Goal: Transaction & Acquisition: Purchase product/service

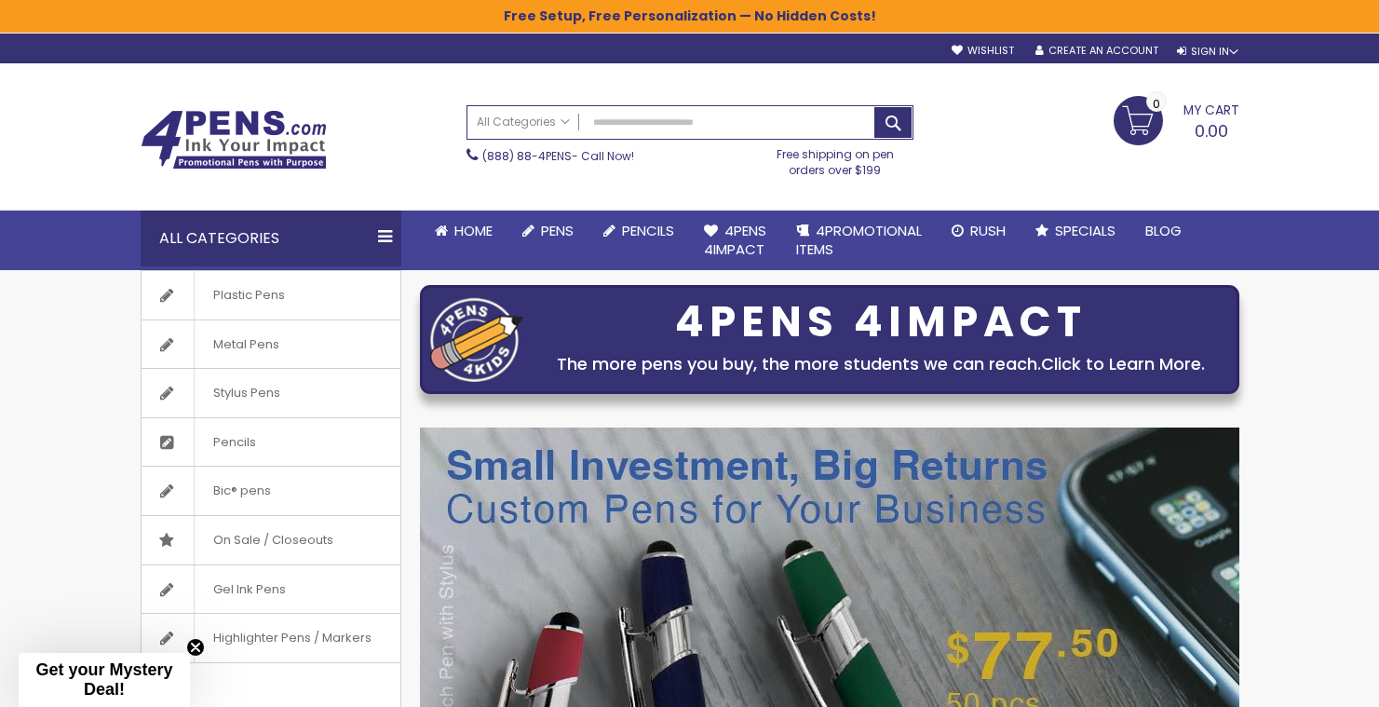
click at [1106, 367] on link "Click to Learn More." at bounding box center [1123, 363] width 164 height 23
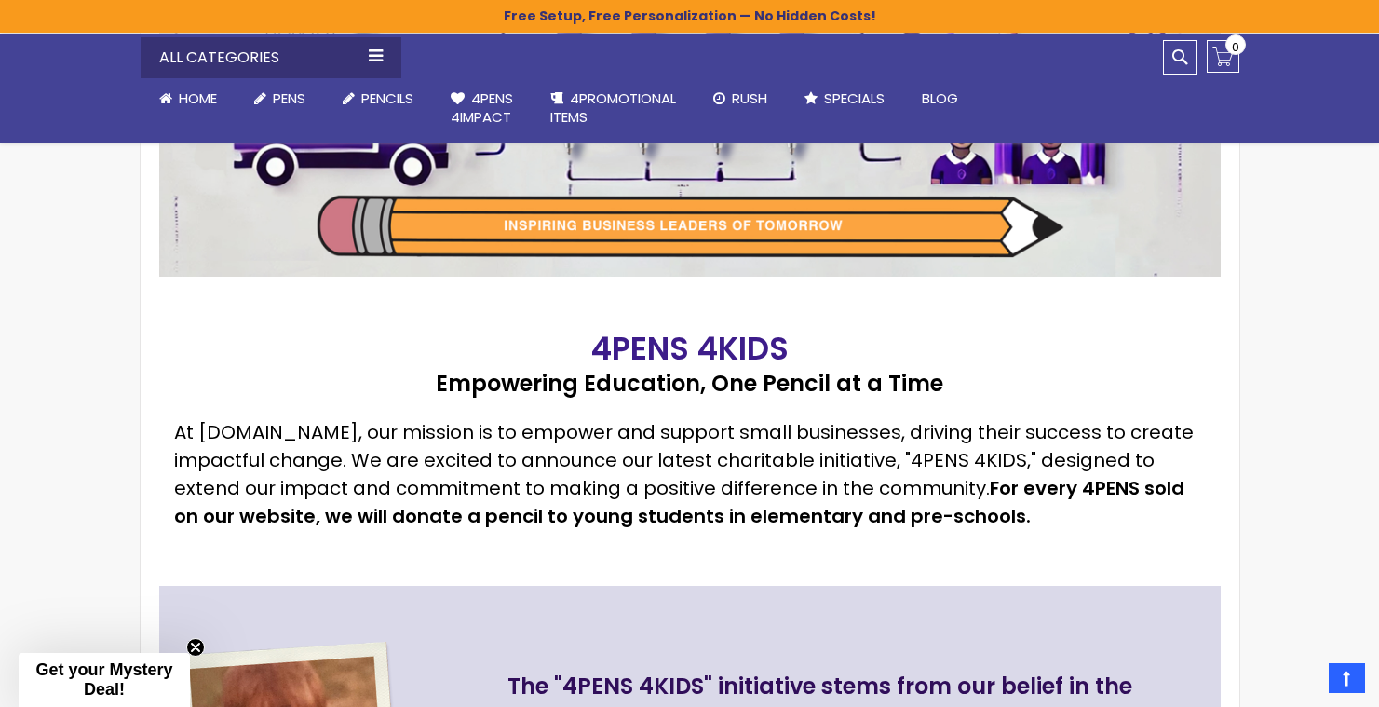
scroll to position [900, 0]
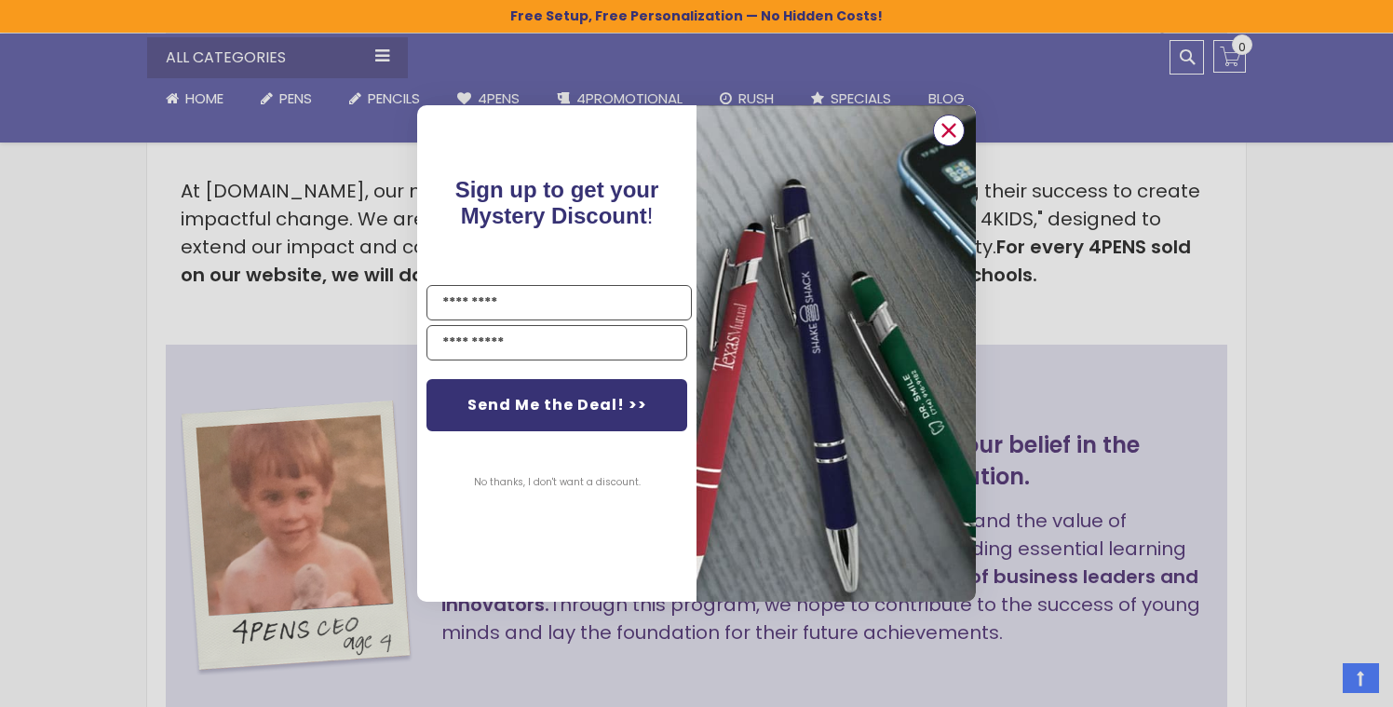
click at [953, 129] on circle "Close dialog" at bounding box center [949, 130] width 28 height 28
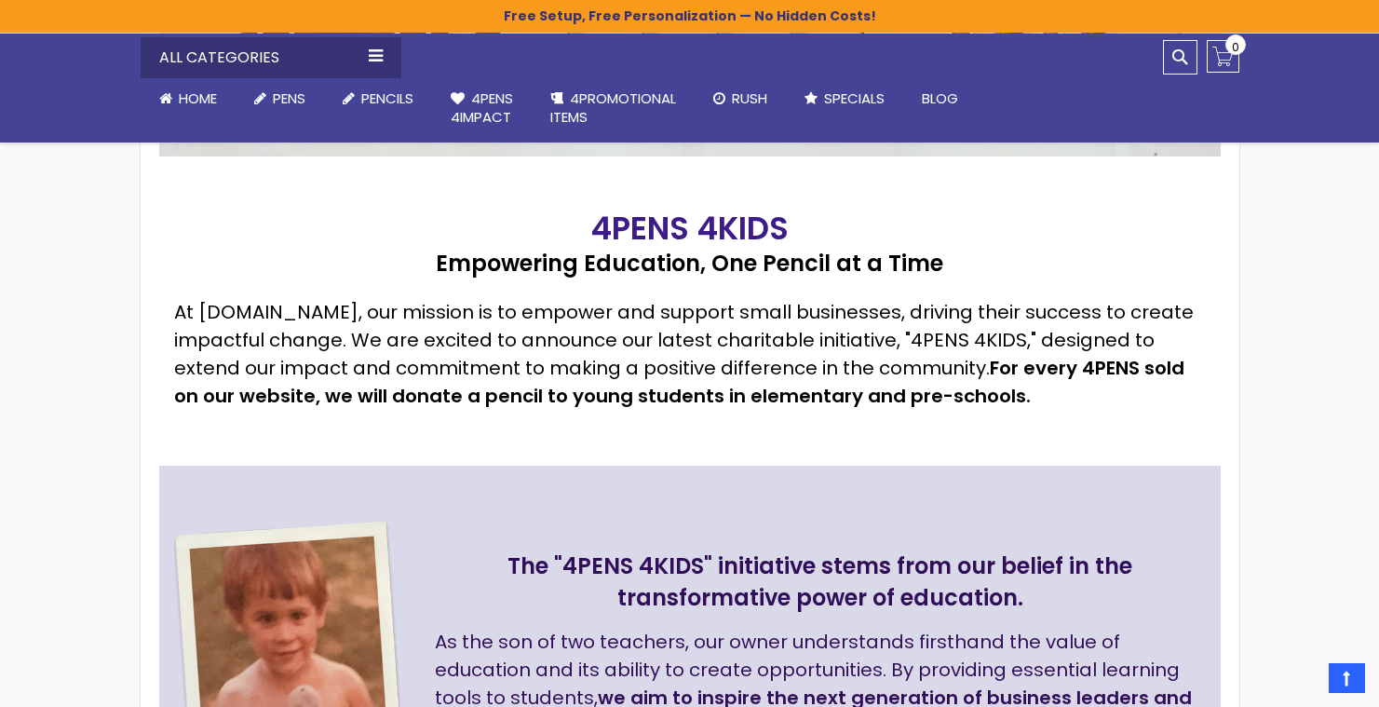
scroll to position [782, 0]
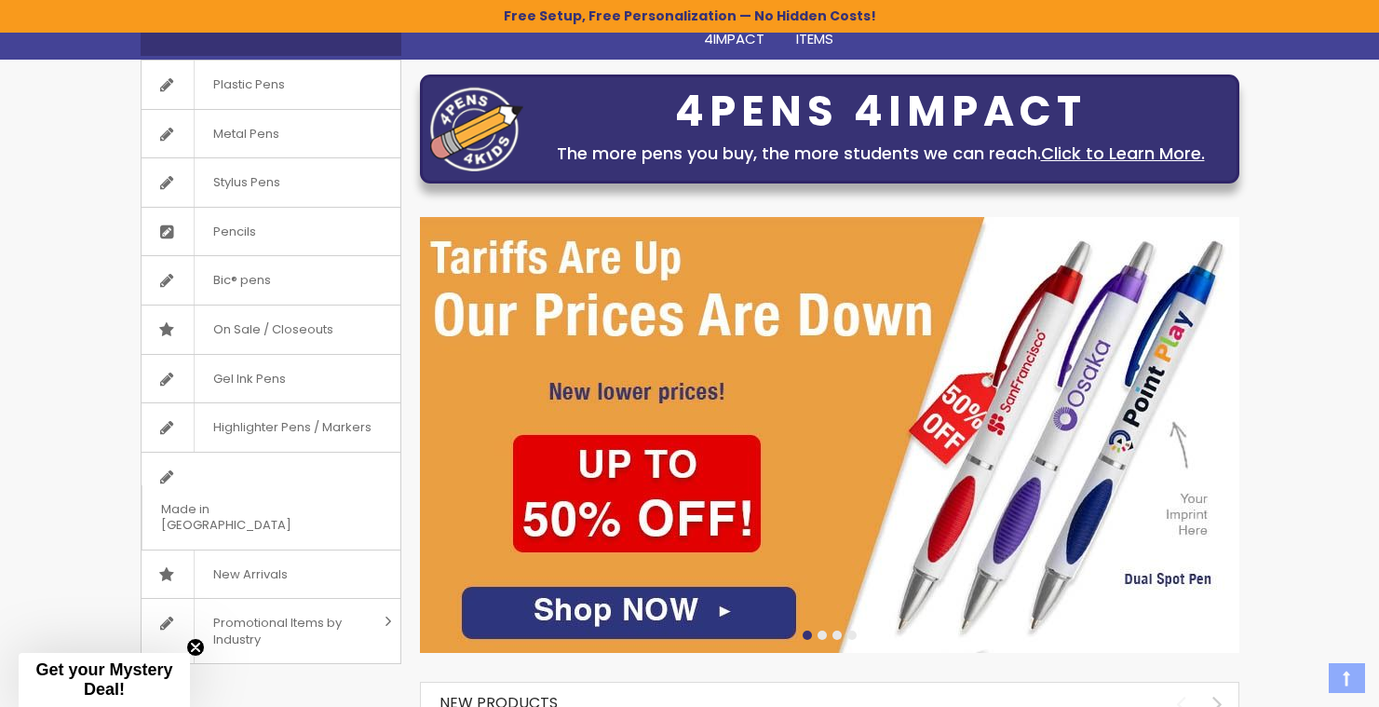
scroll to position [217, 0]
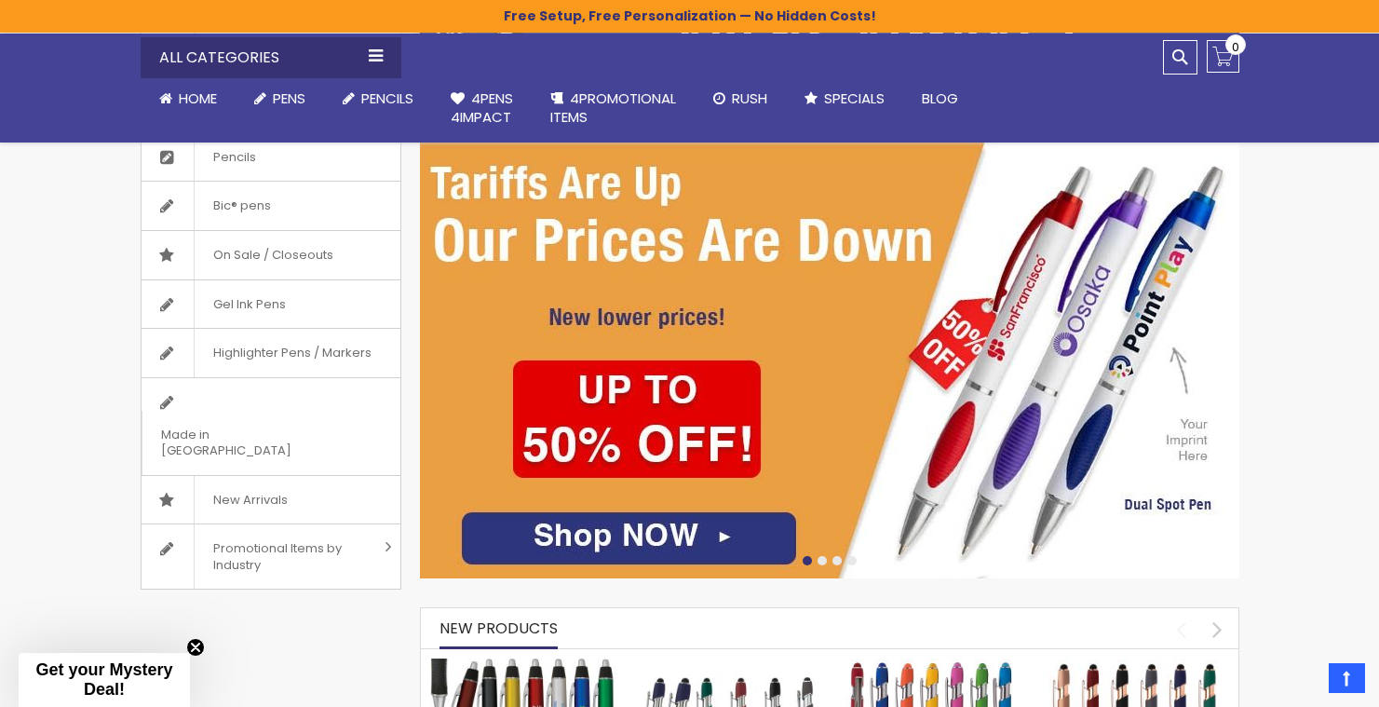
scroll to position [222, 0]
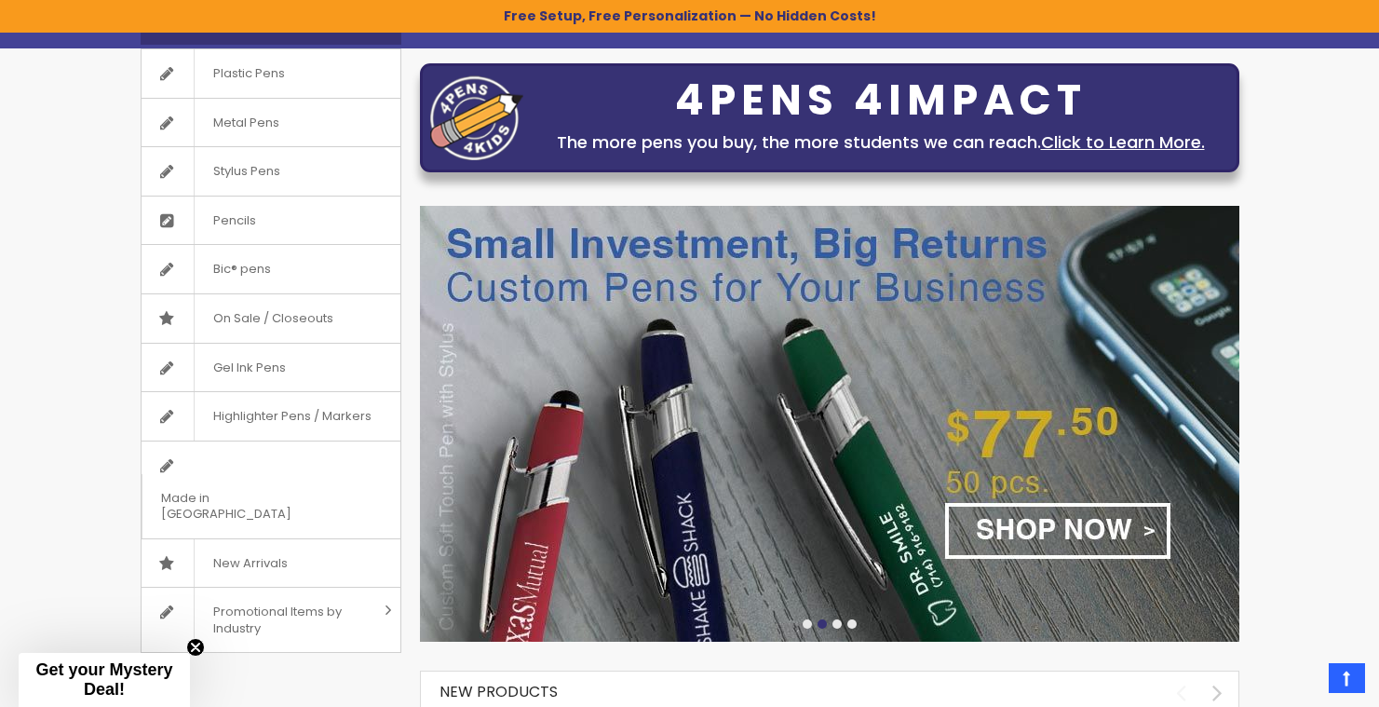
click at [803, 624] on div at bounding box center [807, 623] width 9 height 9
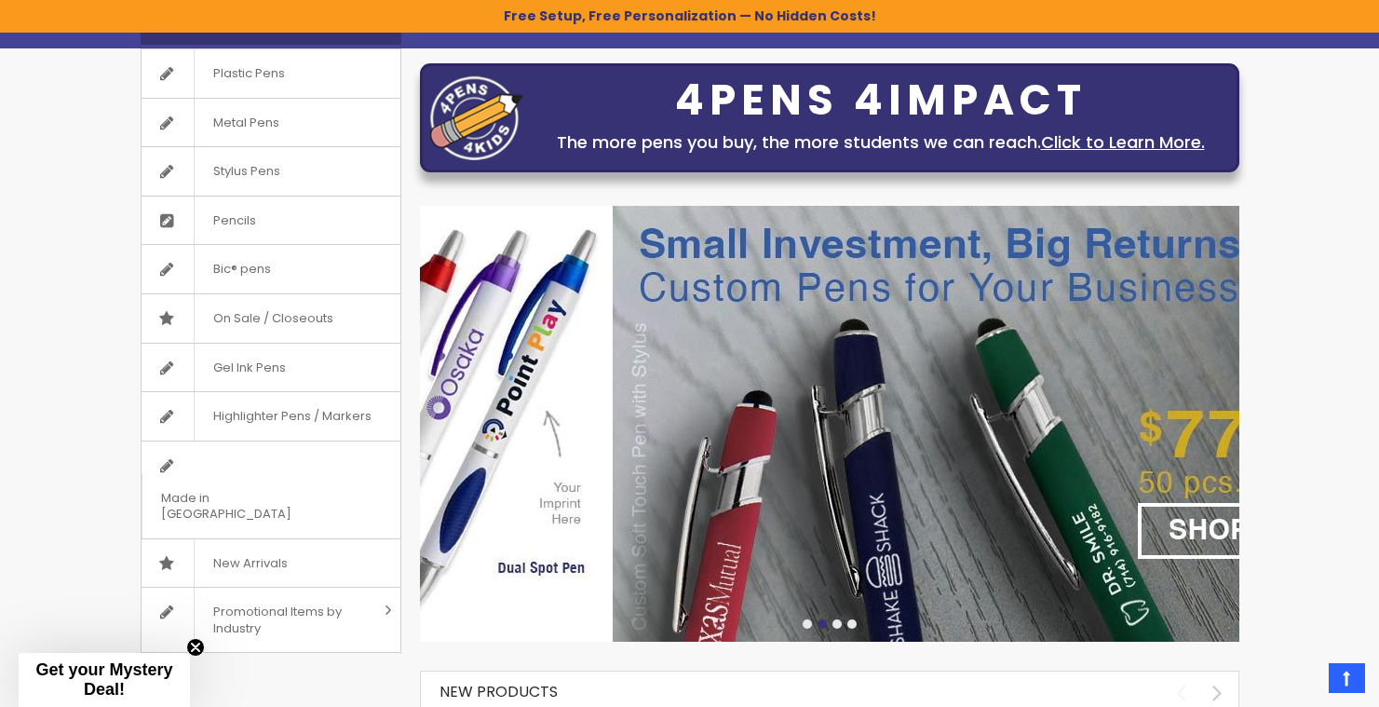
drag, startPoint x: 1023, startPoint y: 478, endPoint x: 980, endPoint y: 417, distance: 74.2
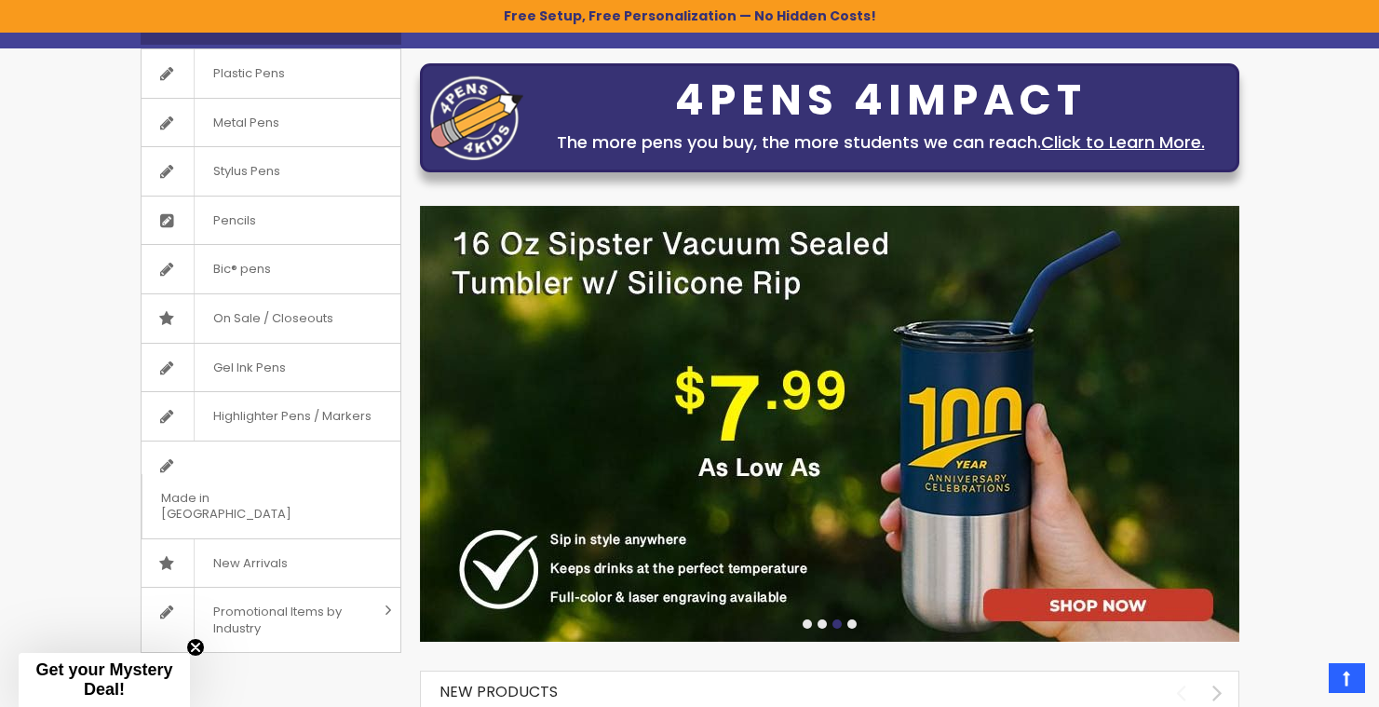
click at [806, 624] on div at bounding box center [807, 623] width 9 height 9
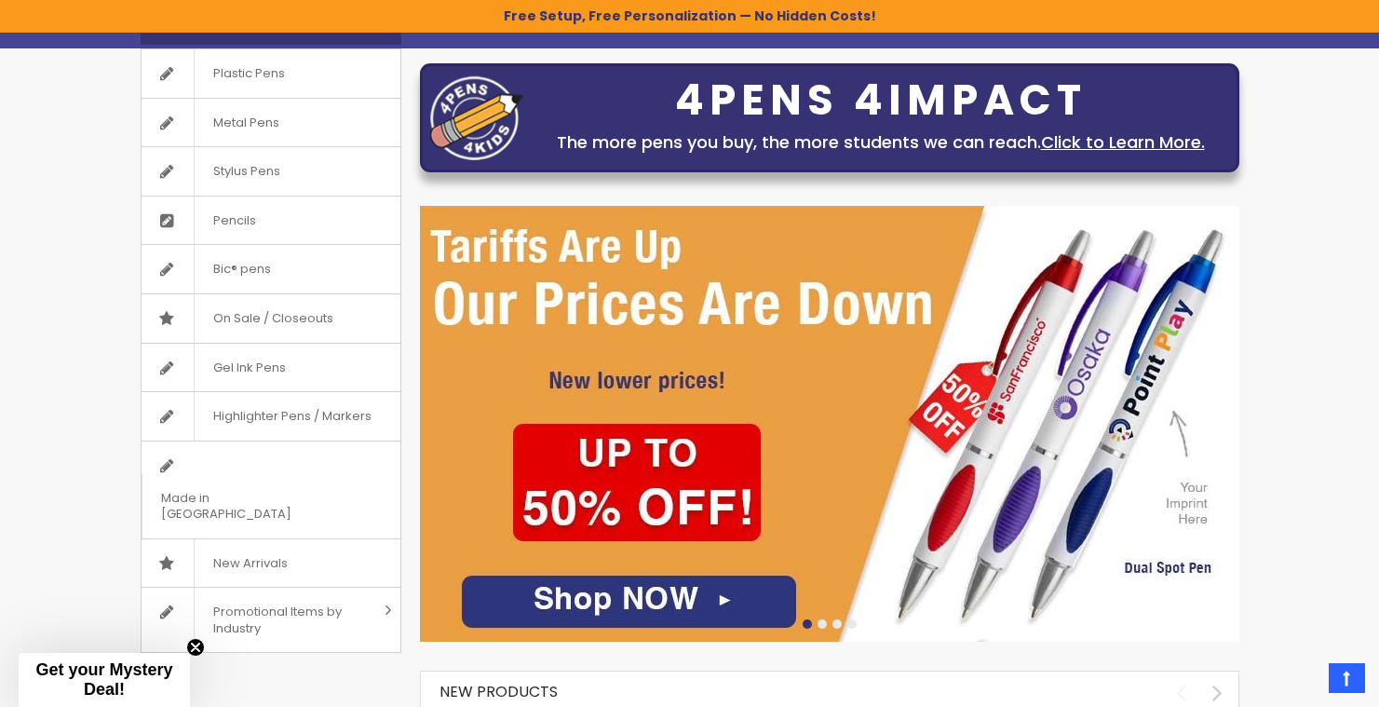
click at [820, 623] on div at bounding box center [822, 623] width 9 height 9
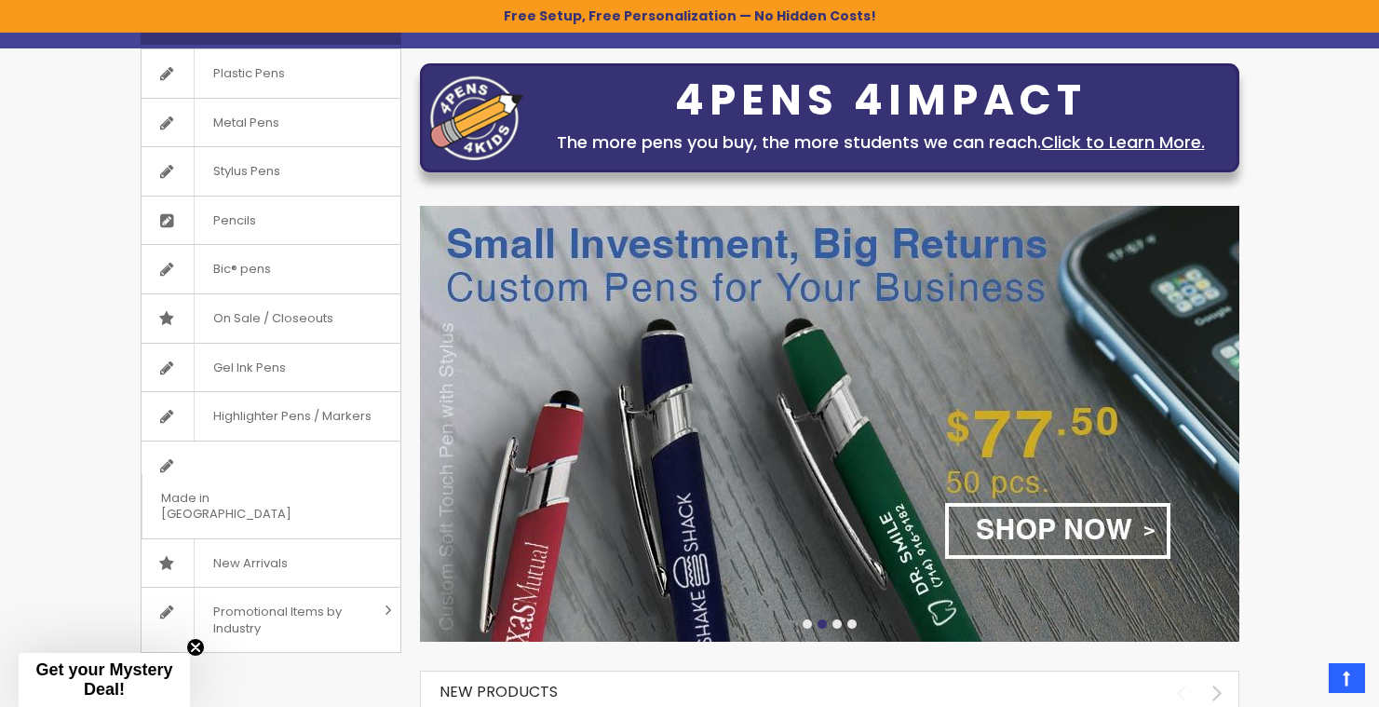
click at [835, 623] on div at bounding box center [837, 623] width 9 height 9
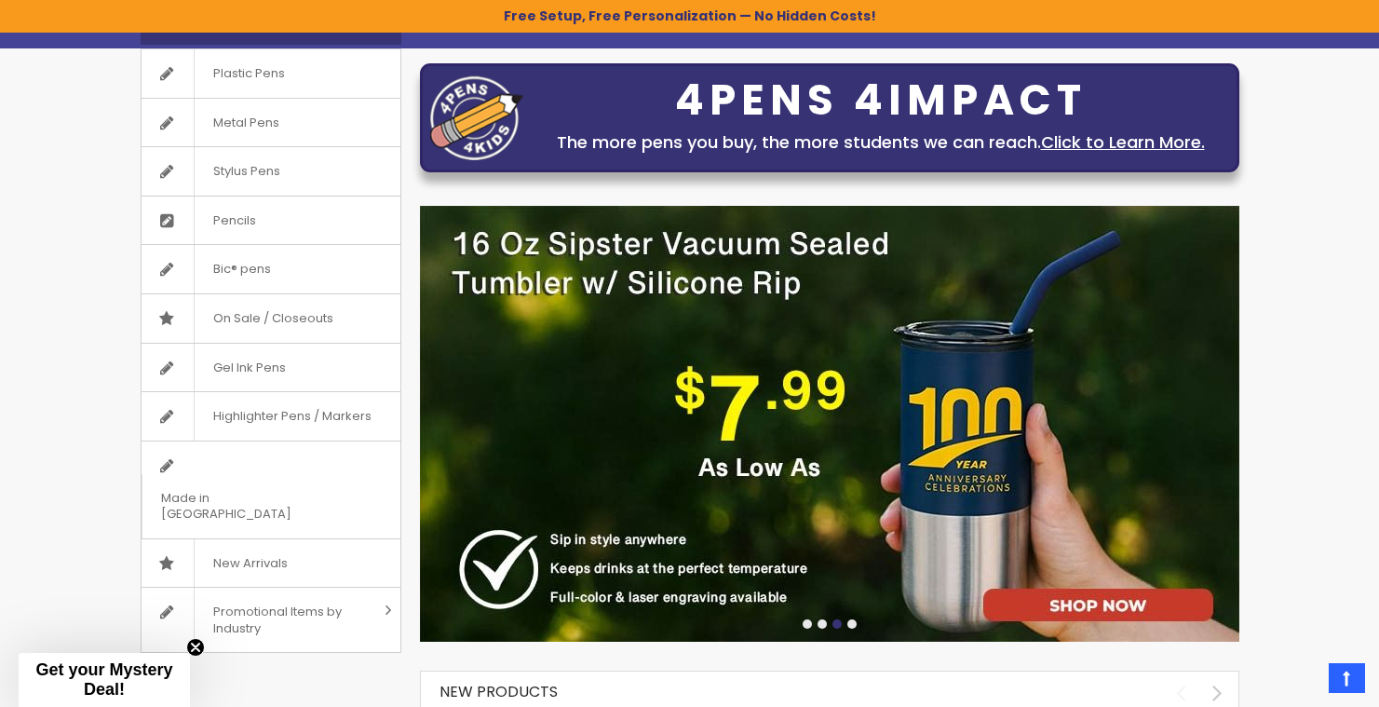
click at [854, 628] on div at bounding box center [830, 625] width 820 height 15
click at [852, 626] on div at bounding box center [852, 623] width 9 height 9
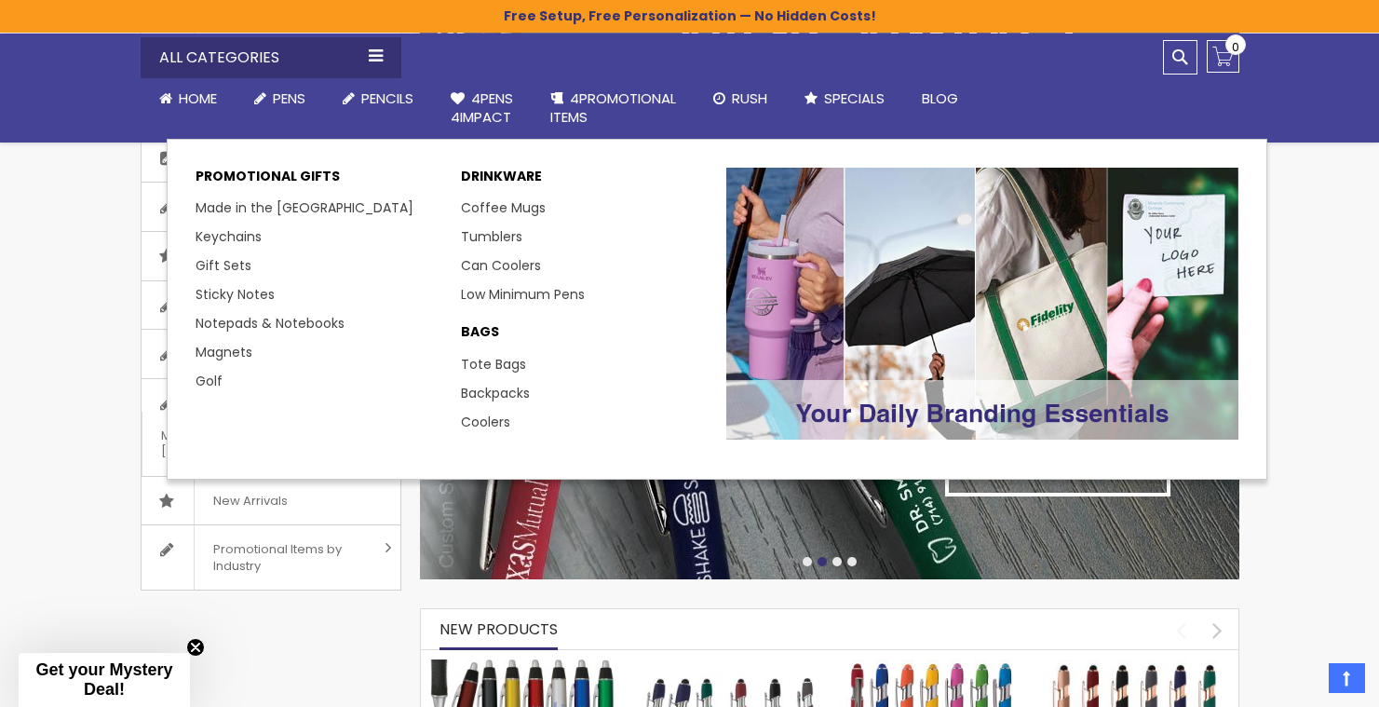
scroll to position [291, 0]
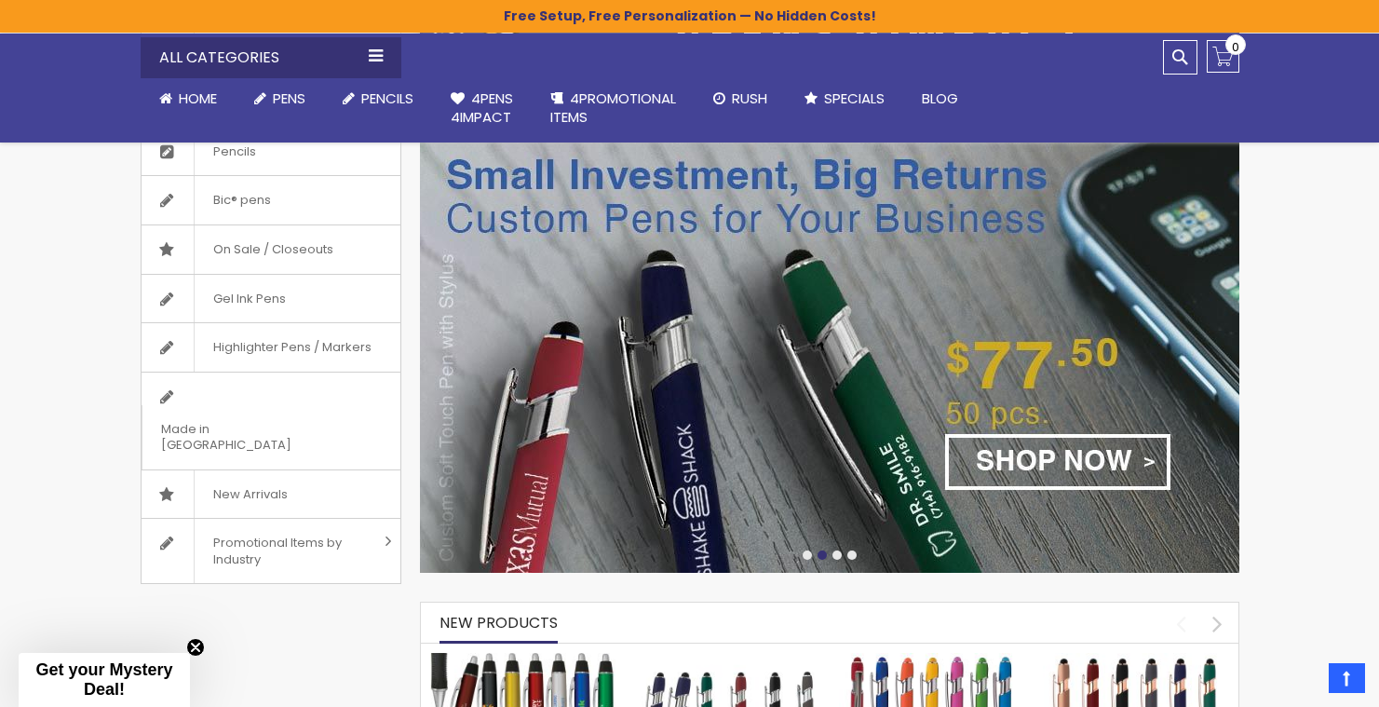
click at [808, 559] on div at bounding box center [807, 554] width 9 height 9
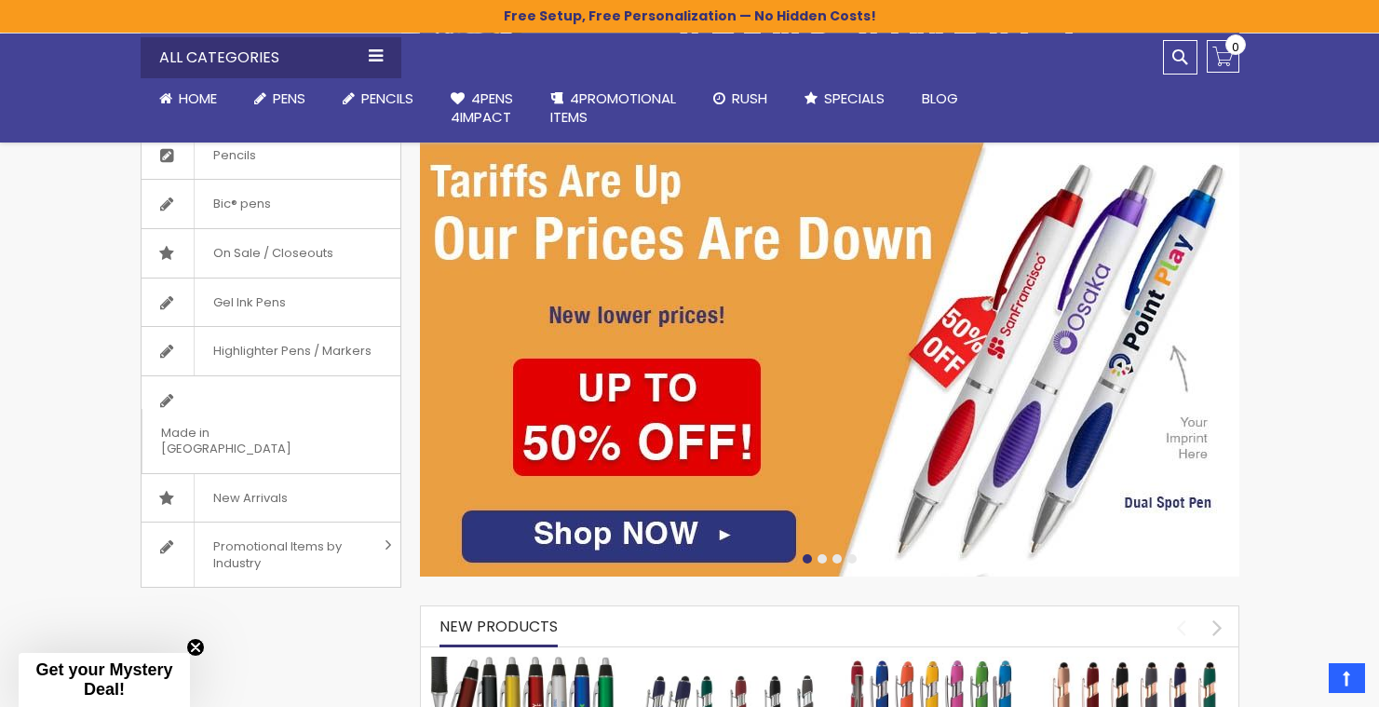
scroll to position [0, 0]
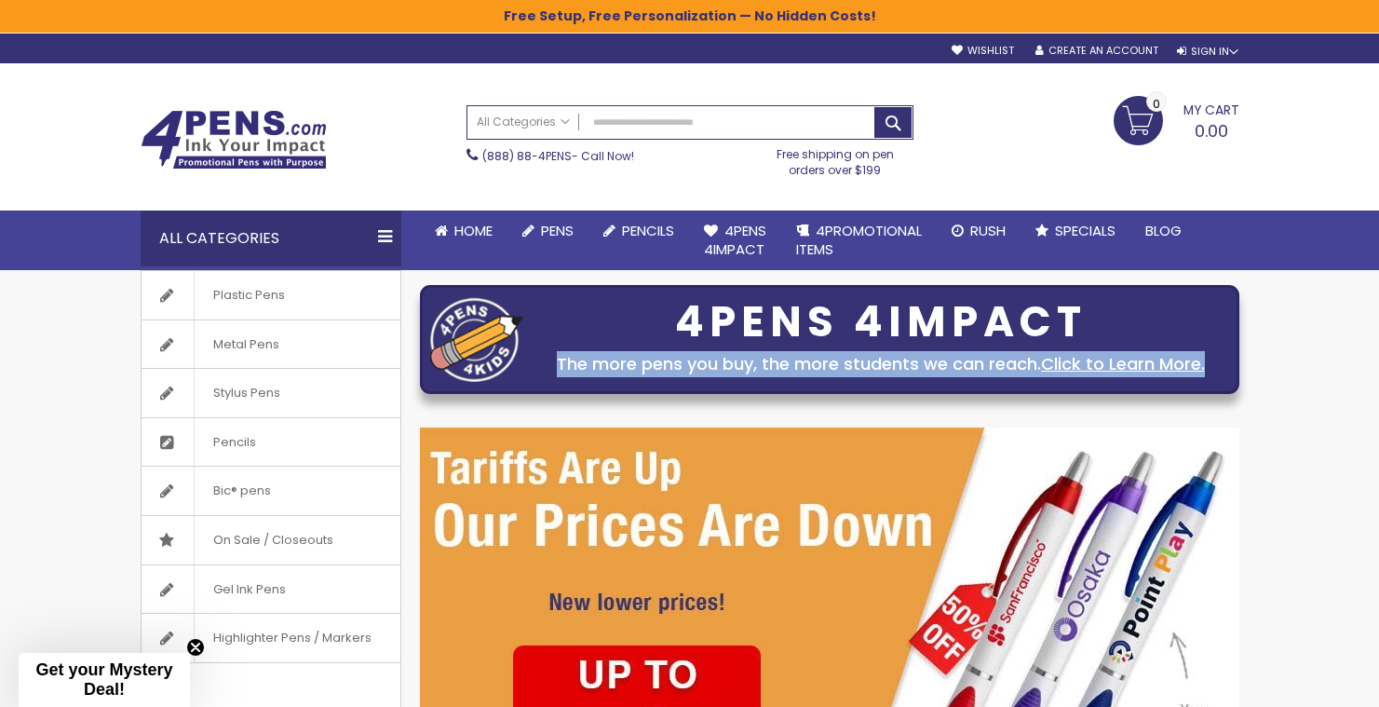
drag, startPoint x: 551, startPoint y: 366, endPoint x: 1243, endPoint y: 363, distance: 692.0
click at [1243, 363] on div "4PENS 4IMPACT The more pens you buy, the more students we can reach. Click to L…" at bounding box center [830, 566] width 838 height 593
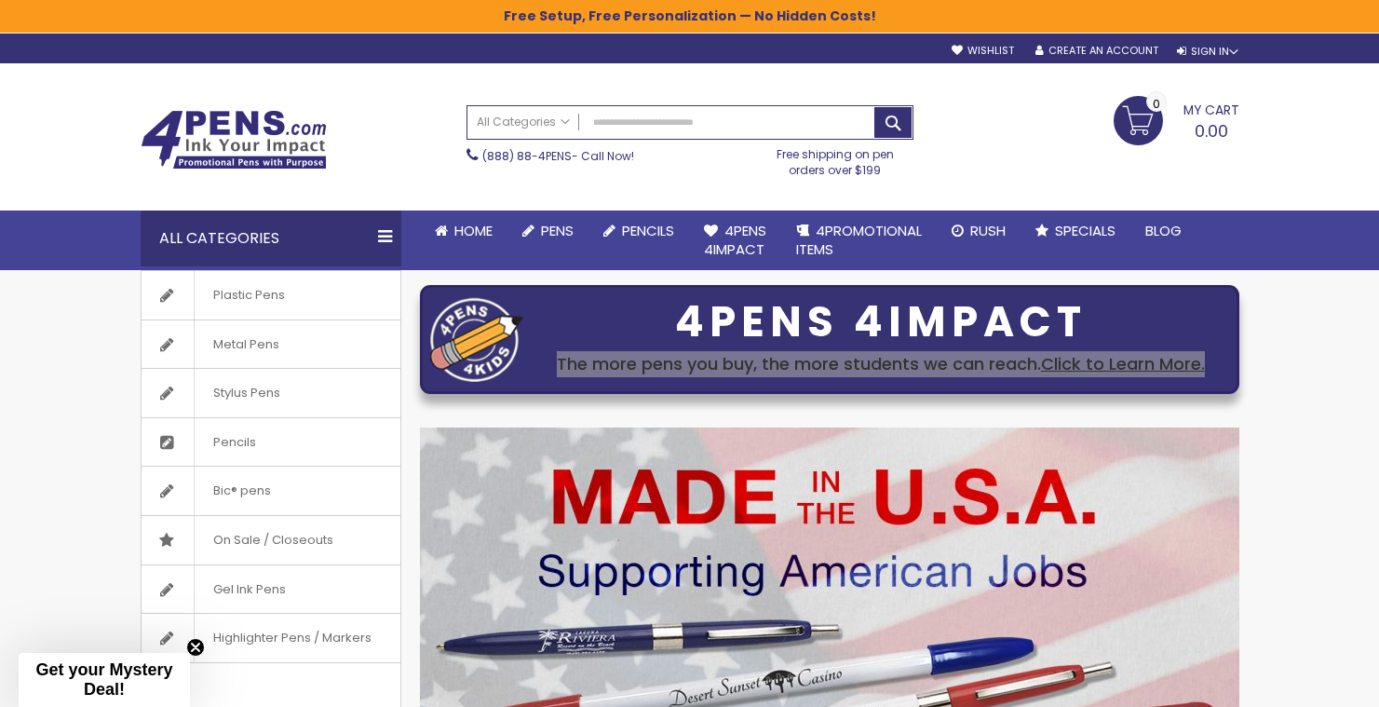
drag, startPoint x: 466, startPoint y: 332, endPoint x: 856, endPoint y: 42, distance: 486.0
click at [0, 0] on body "The store will not work correctly when cookies are disabled. Free Setup, Free P…" at bounding box center [689, 353] width 1379 height 707
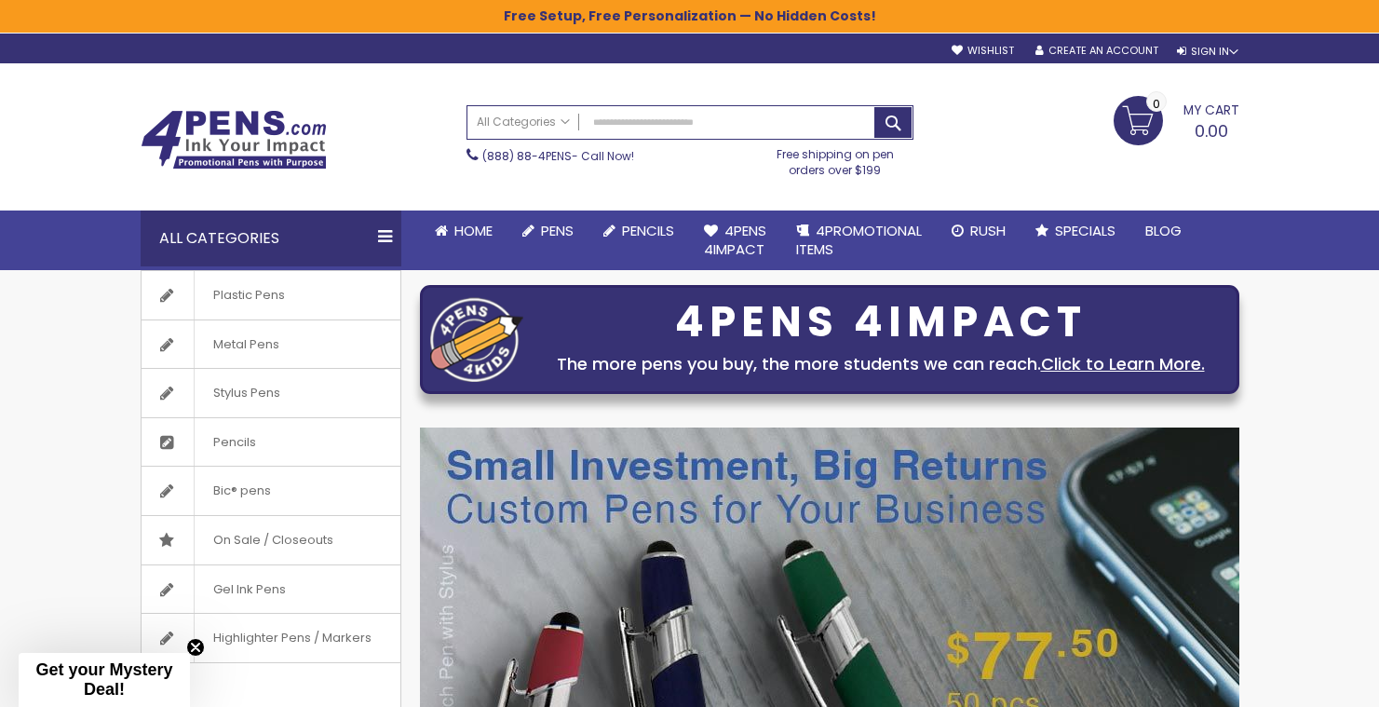
click at [256, 107] on div "Toggle Nav" at bounding box center [294, 103] width 307 height 14
click at [261, 133] on img at bounding box center [234, 140] width 186 height 60
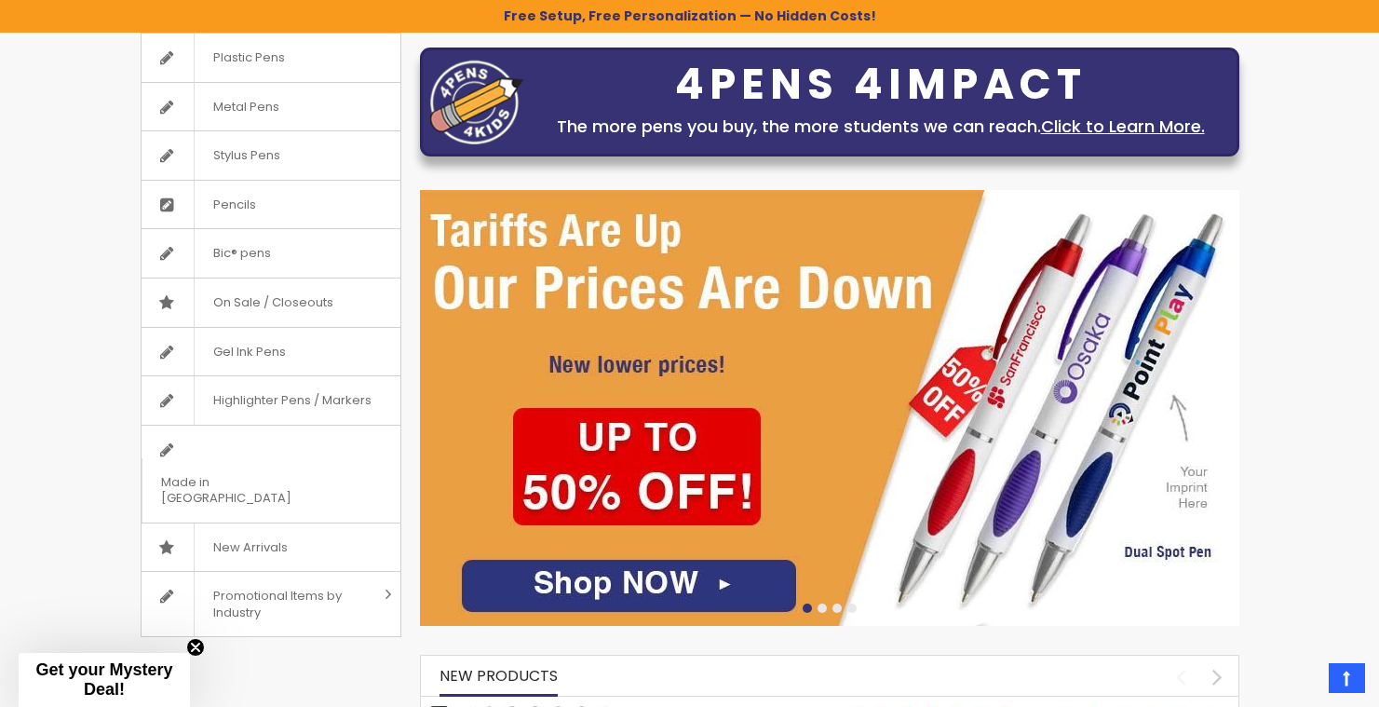
scroll to position [247, 0]
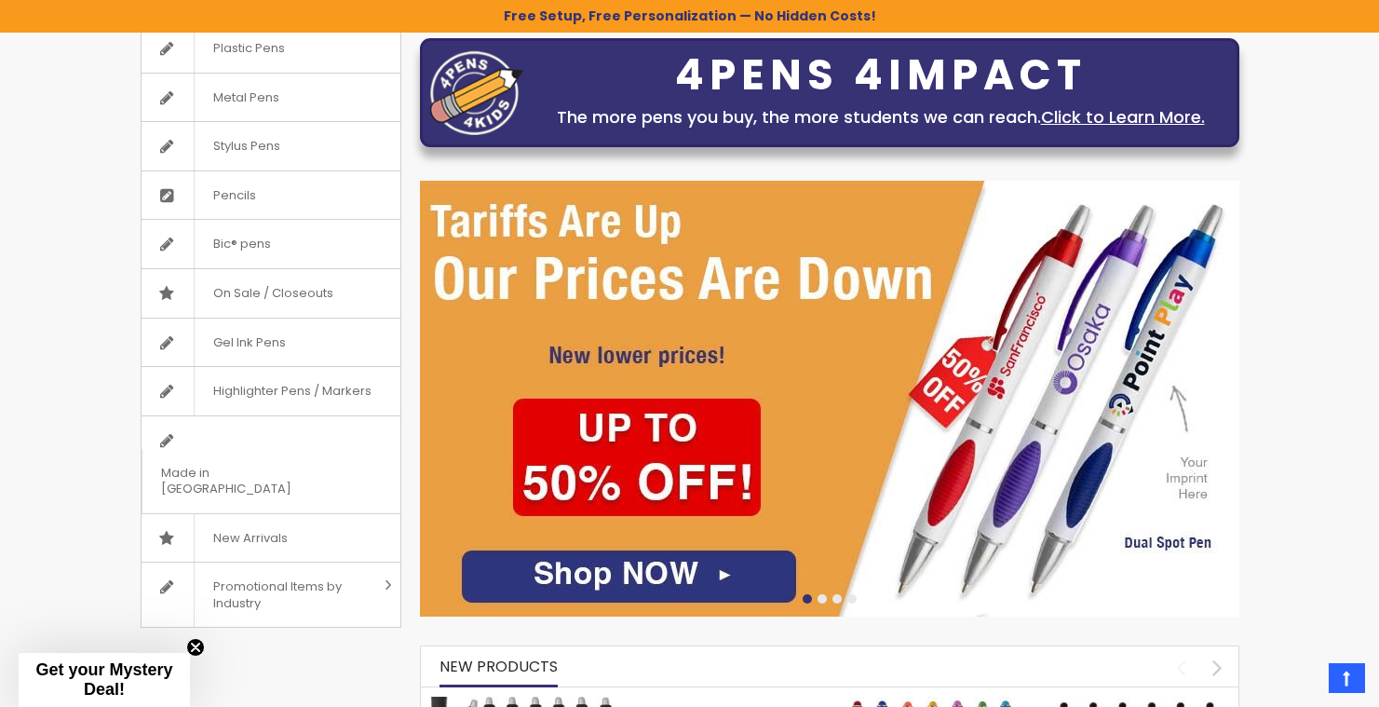
click at [1065, 427] on img at bounding box center [830, 399] width 820 height 436
click at [875, 407] on img at bounding box center [830, 399] width 820 height 436
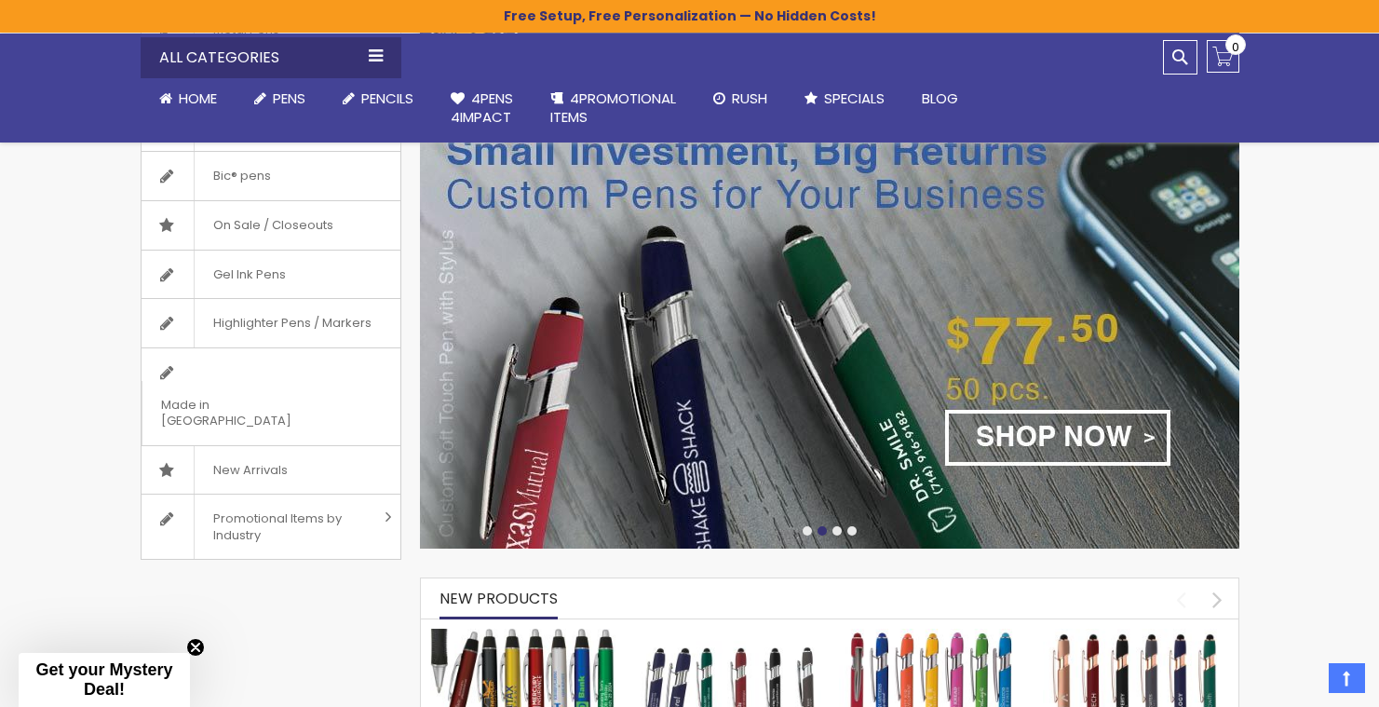
scroll to position [329, 0]
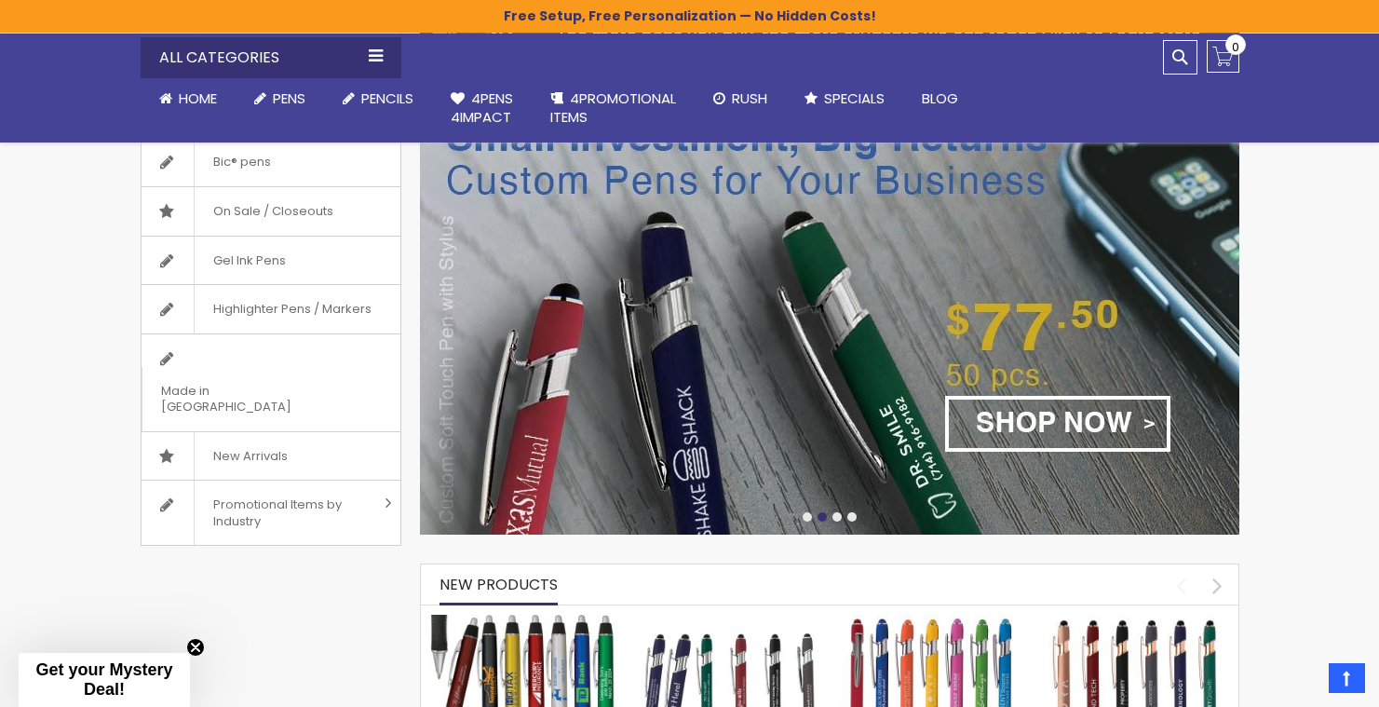
click at [808, 517] on div at bounding box center [807, 516] width 9 height 9
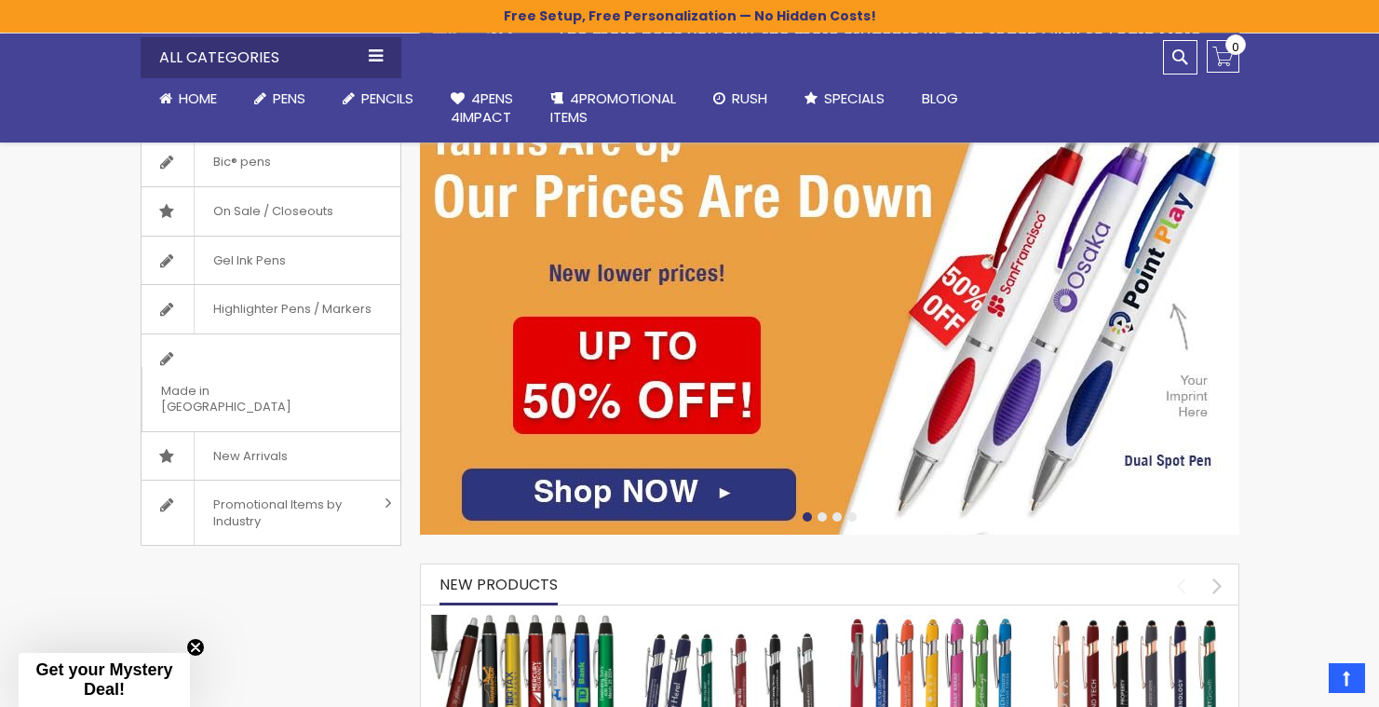
click at [665, 492] on img at bounding box center [830, 317] width 820 height 436
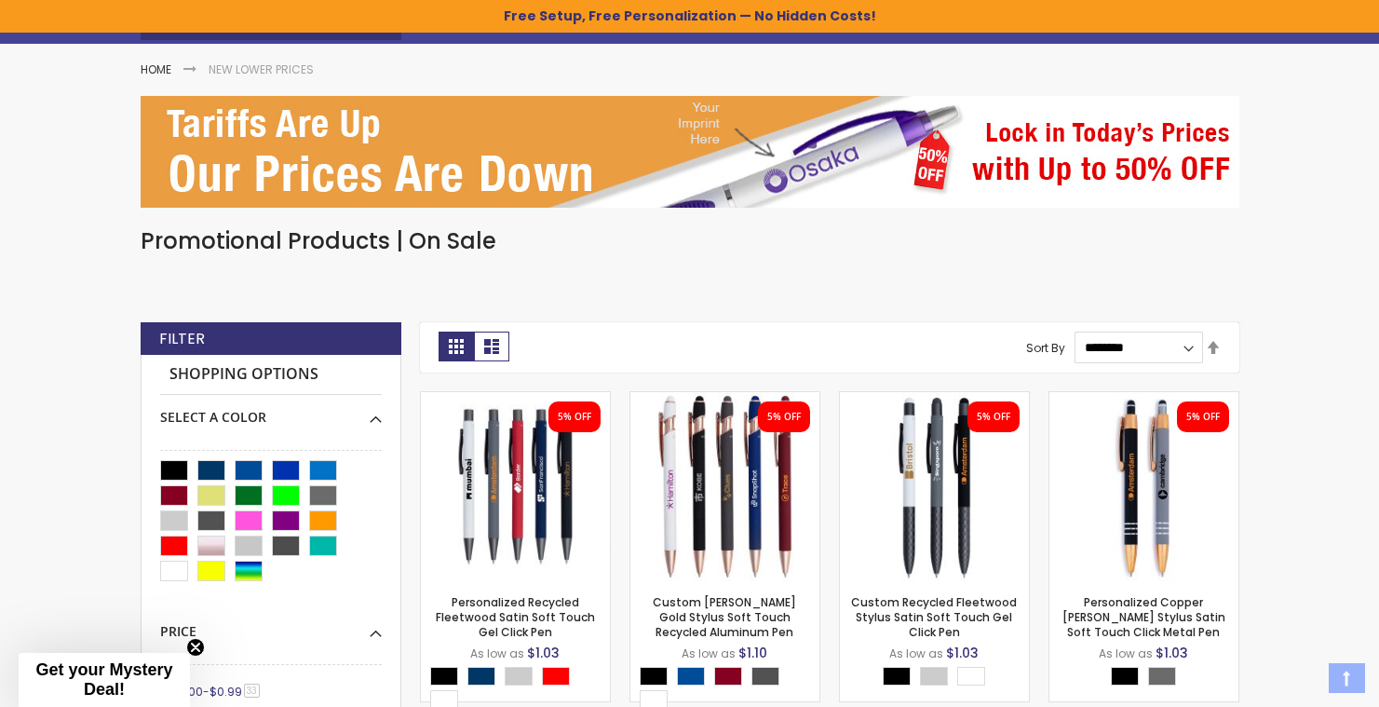
scroll to position [228, 0]
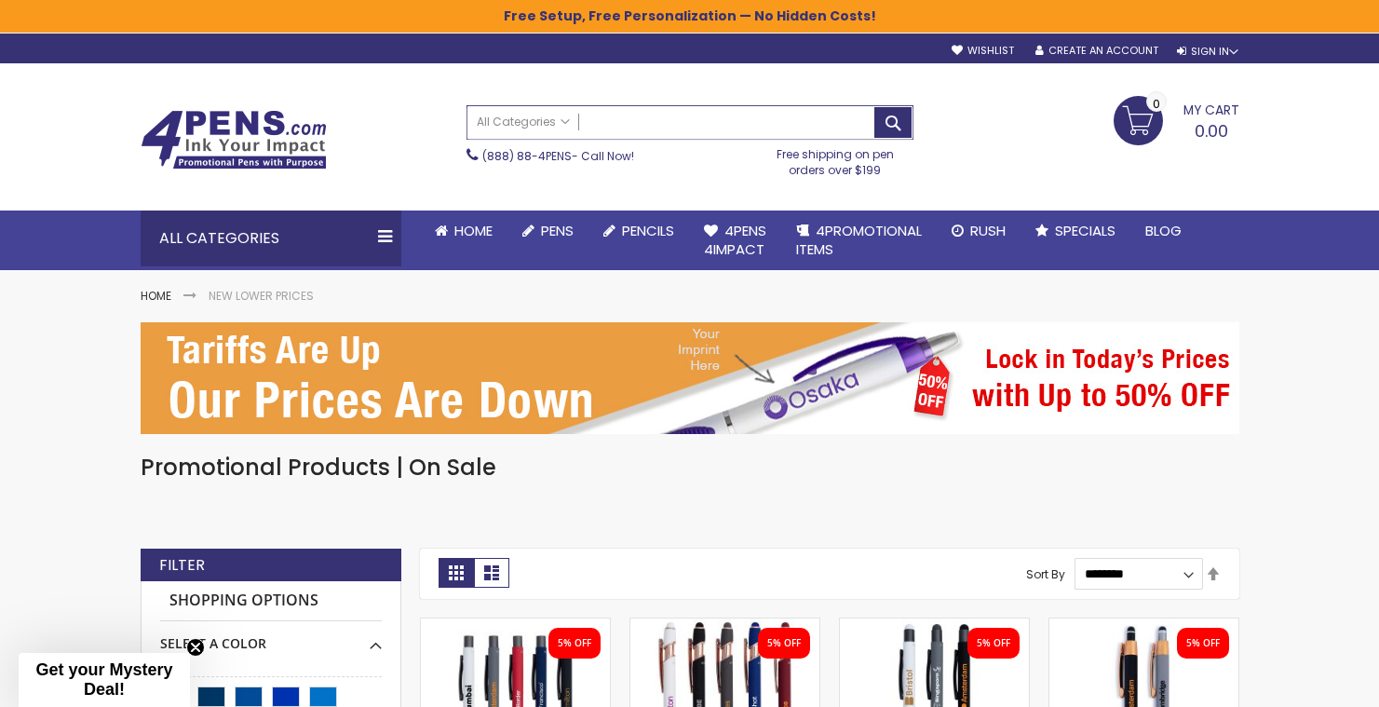
click at [646, 129] on input "Search" at bounding box center [690, 122] width 445 height 33
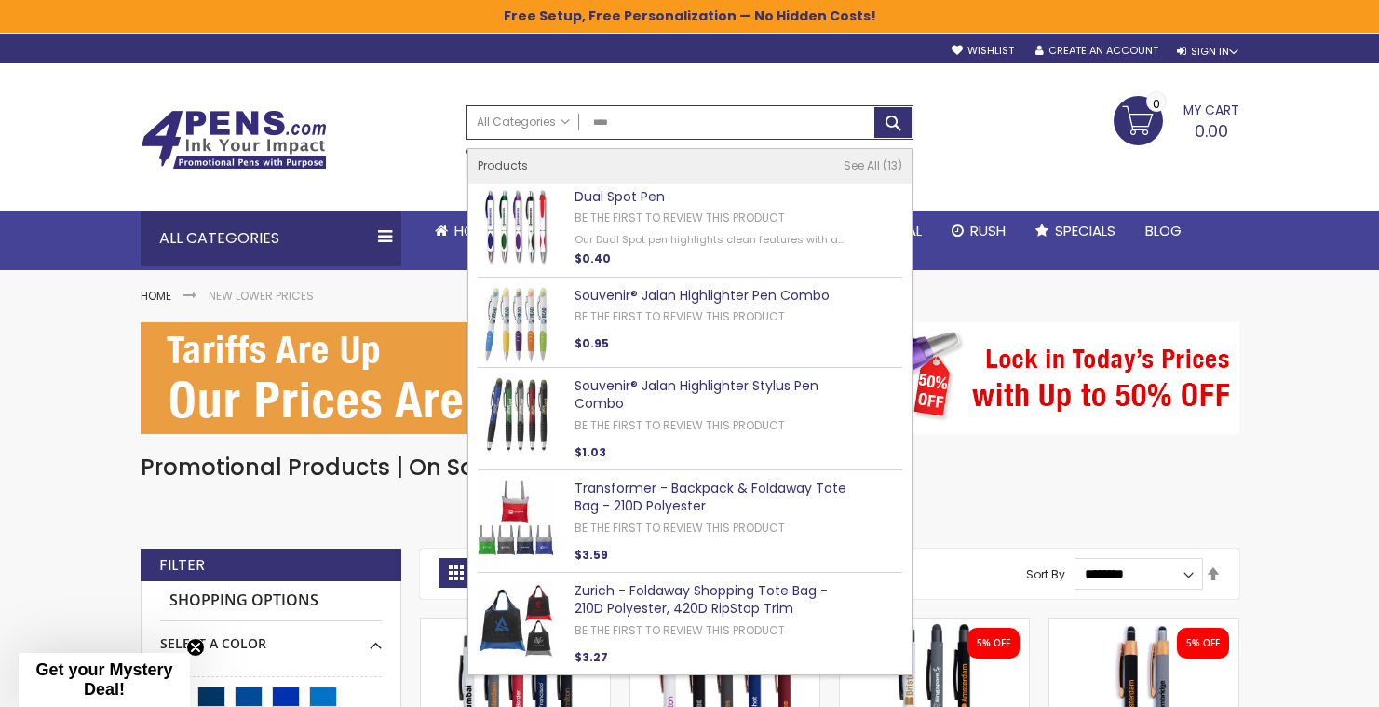
click at [654, 200] on link "Dual Spot Pen" at bounding box center [620, 196] width 90 height 19
type input "****"
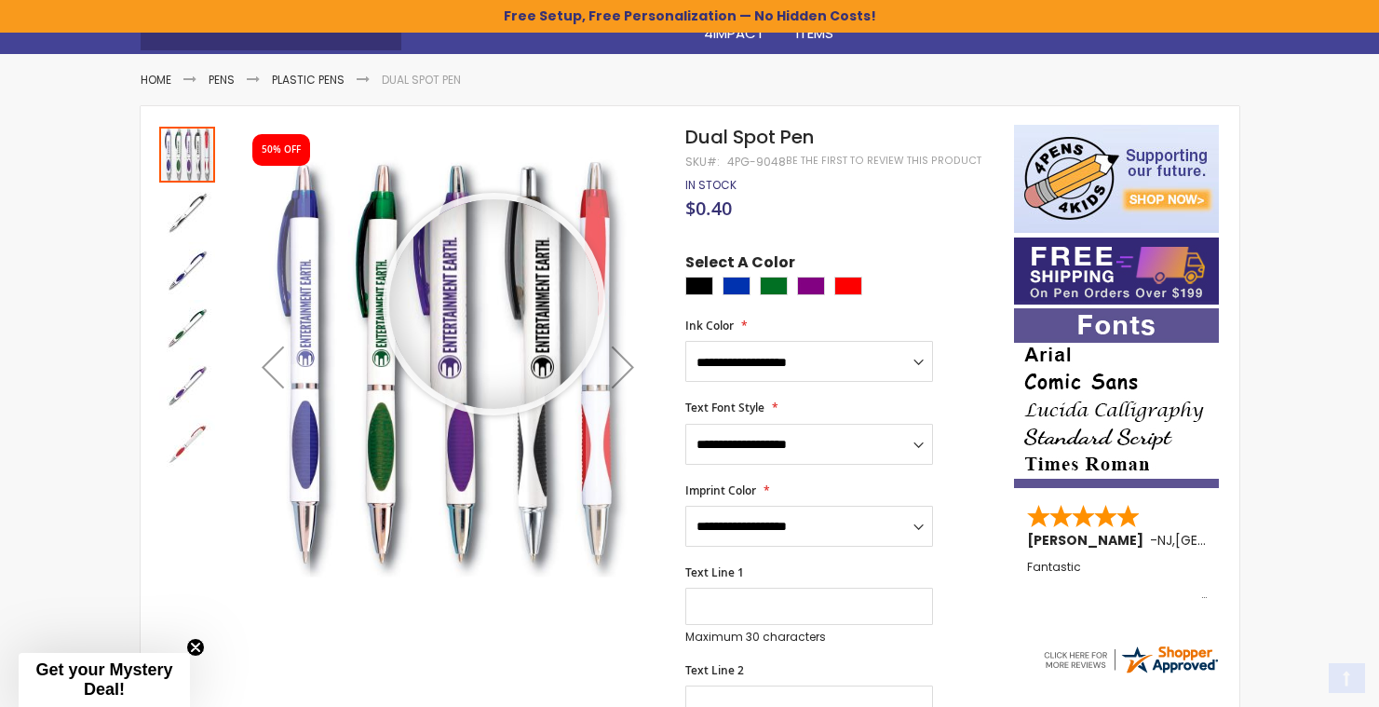
scroll to position [260, 0]
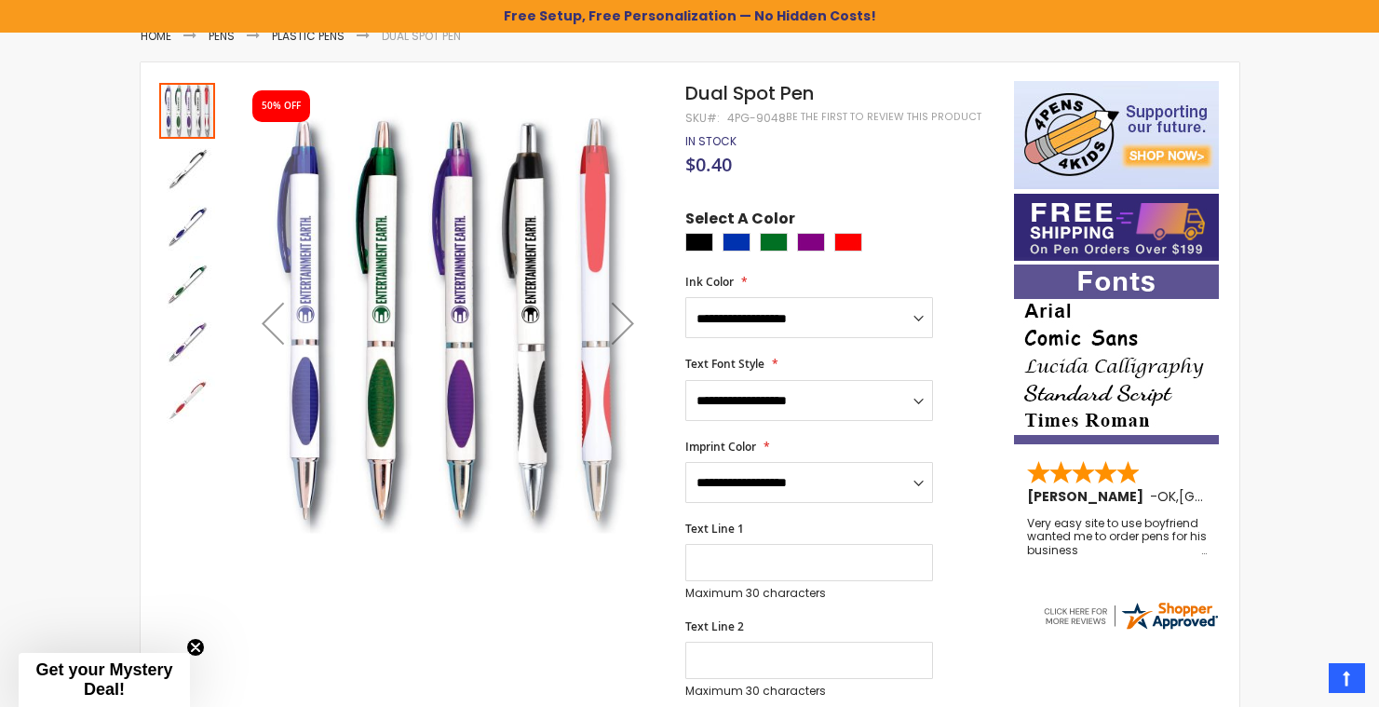
click at [183, 168] on img "Dual Spot Pen" at bounding box center [187, 169] width 56 height 56
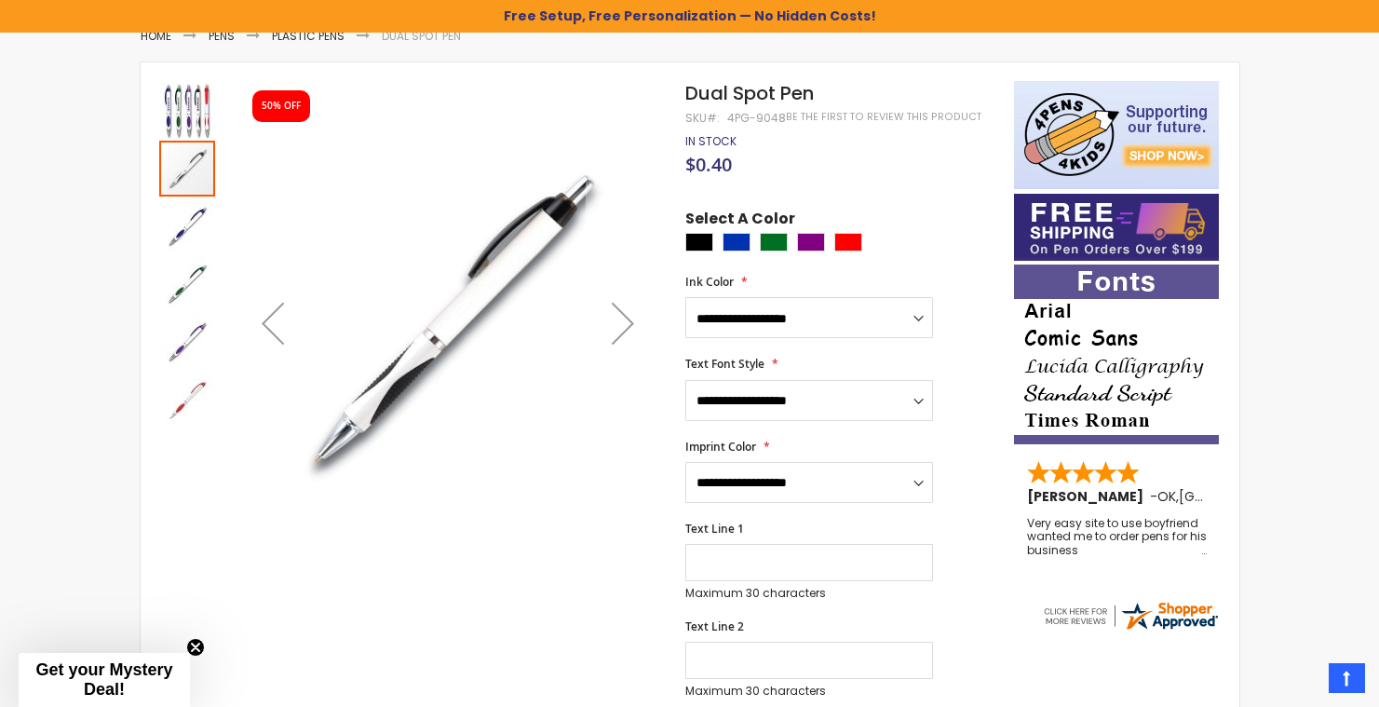
click at [196, 216] on img "Dual Spot Pen" at bounding box center [187, 226] width 56 height 56
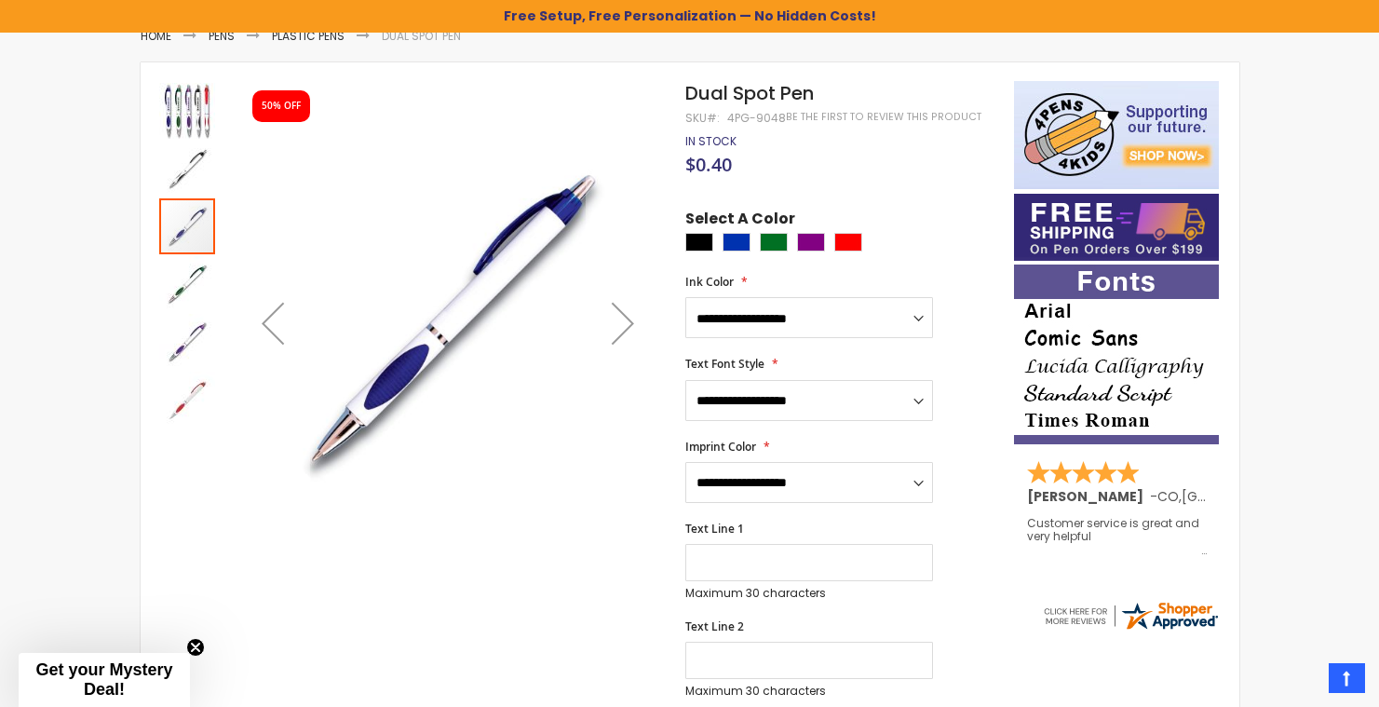
click at [190, 115] on img "Dual Spot Pen" at bounding box center [187, 111] width 56 height 56
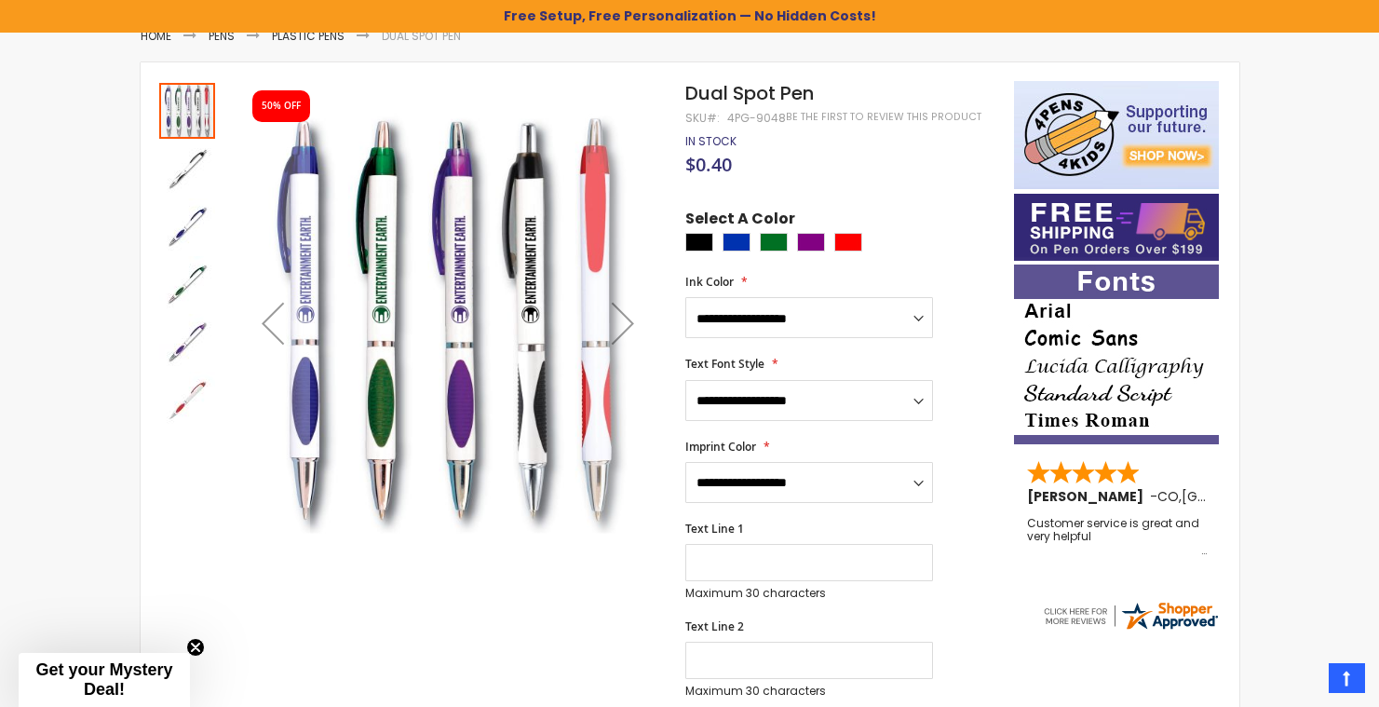
click at [175, 226] on img "Dual Spot Pen" at bounding box center [187, 226] width 56 height 56
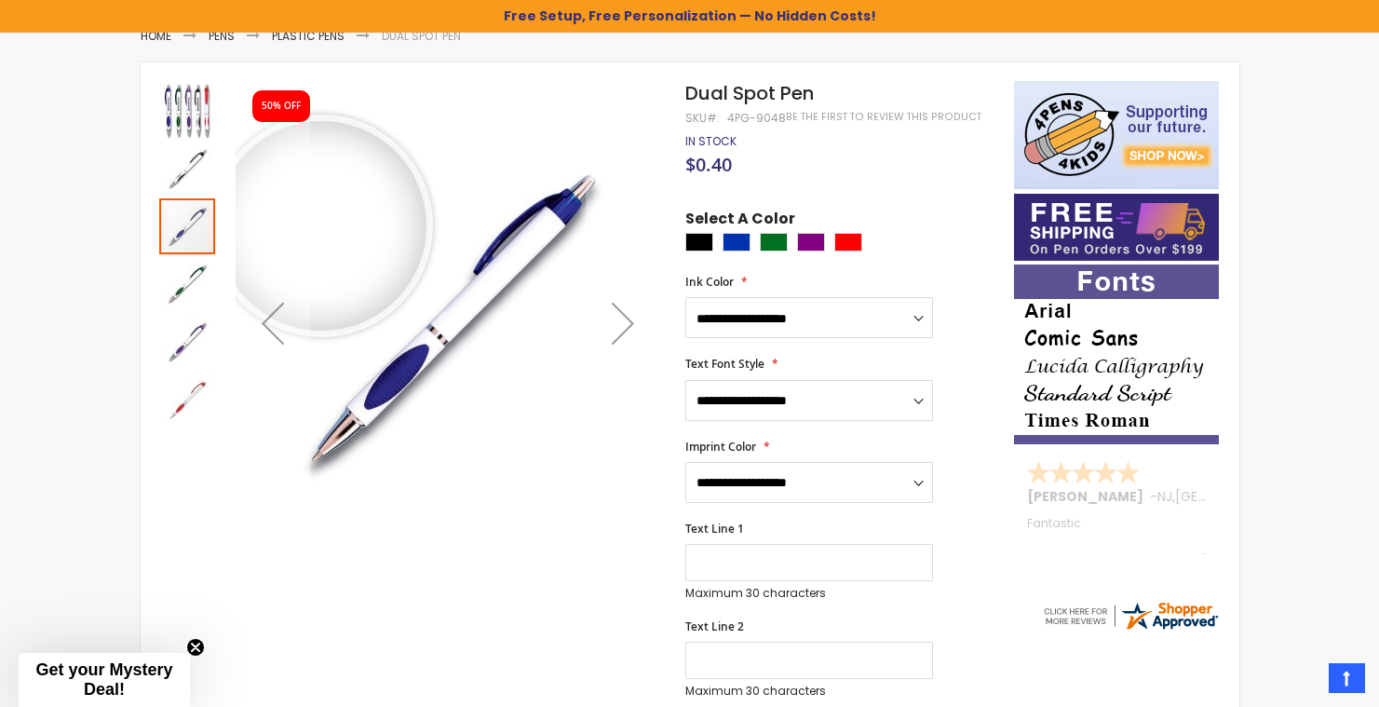
drag, startPoint x: 183, startPoint y: 224, endPoint x: 321, endPoint y: 226, distance: 137.9
click at [321, 226] on div at bounding box center [400, 322] width 483 height 483
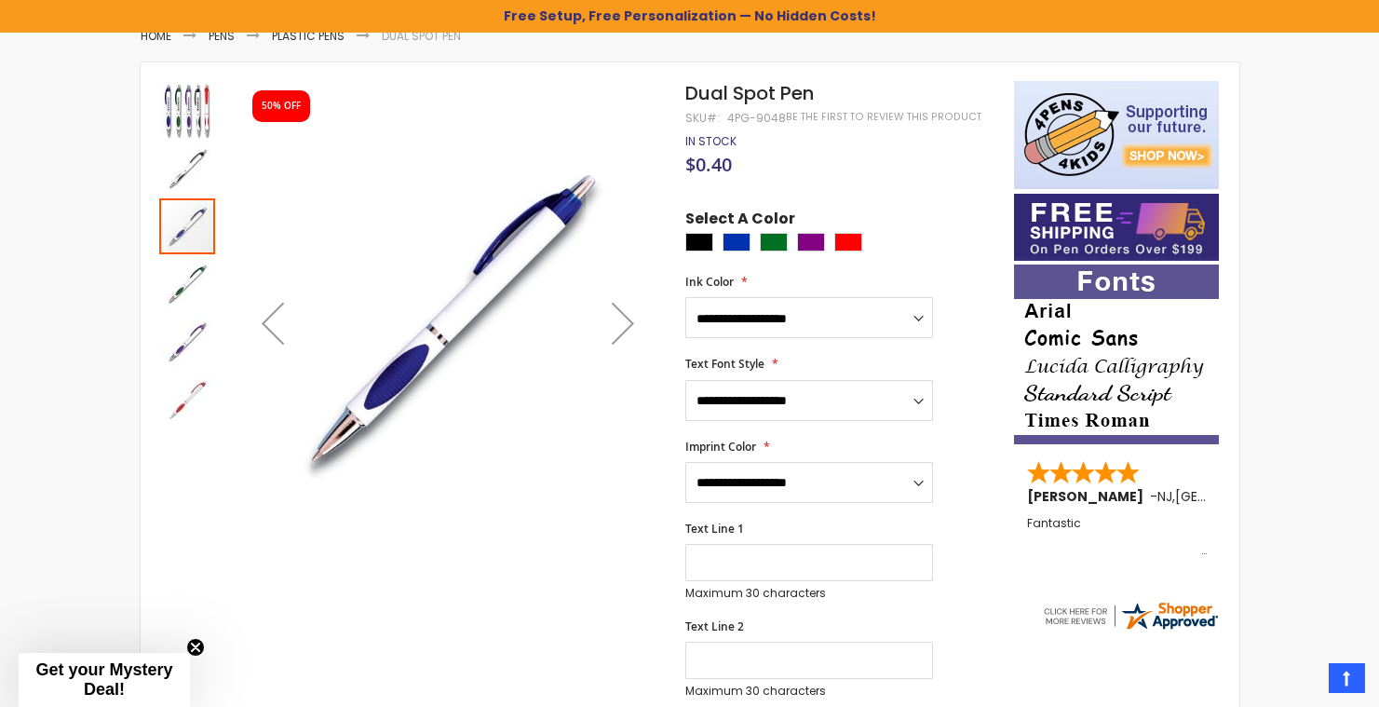
click at [185, 99] on img "Dual Spot Pen" at bounding box center [187, 111] width 56 height 56
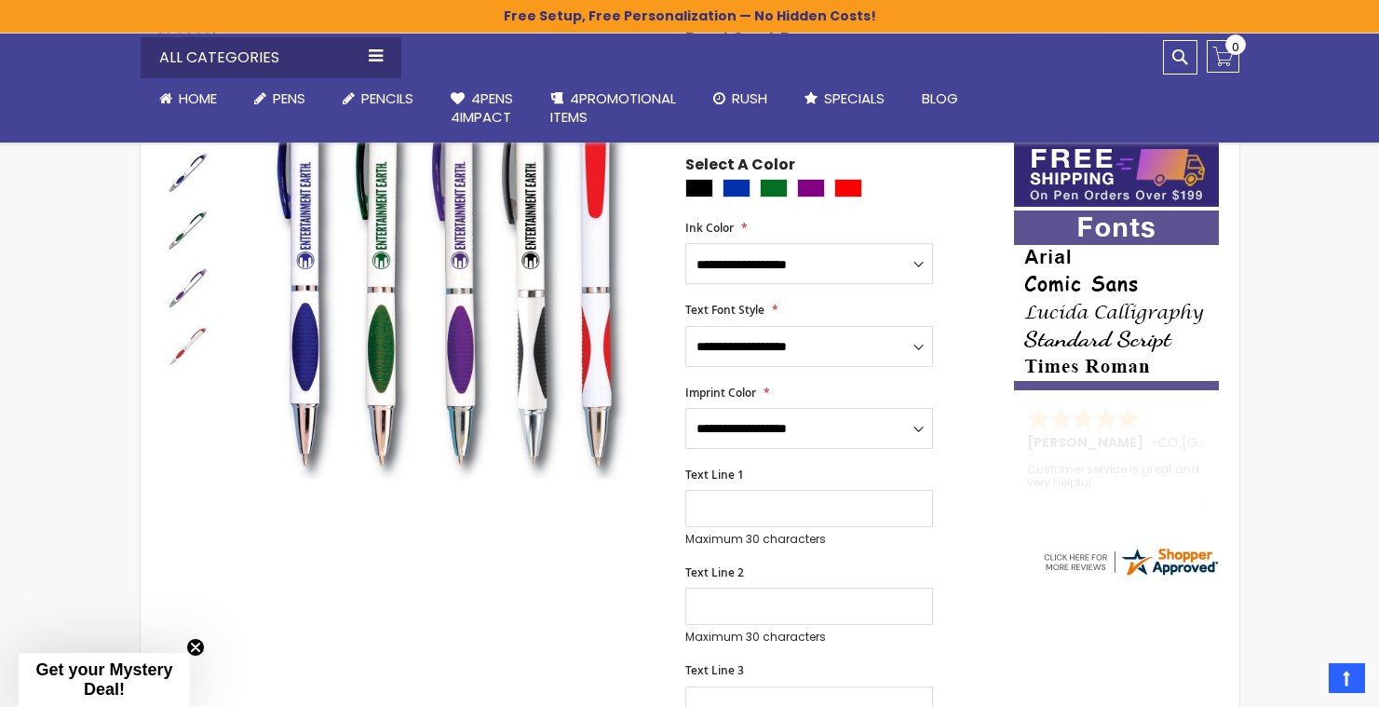
scroll to position [0, 0]
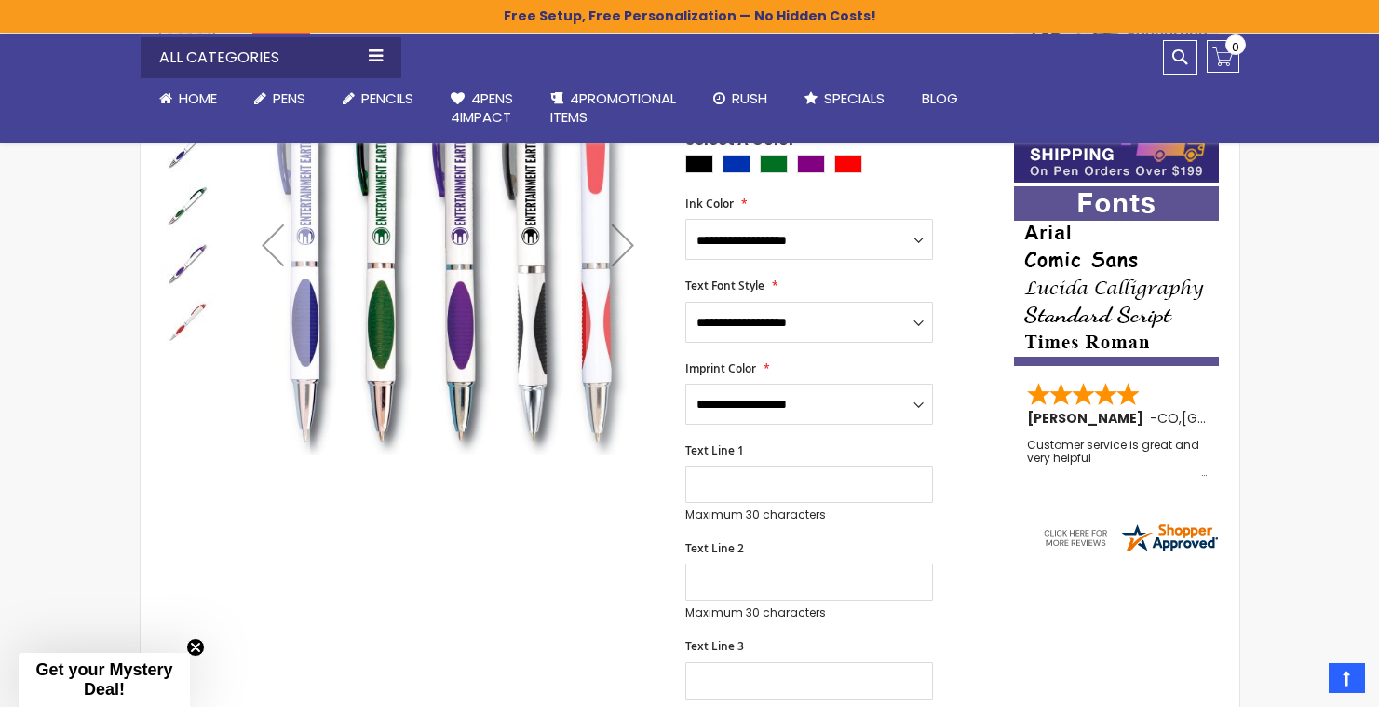
scroll to position [340, 0]
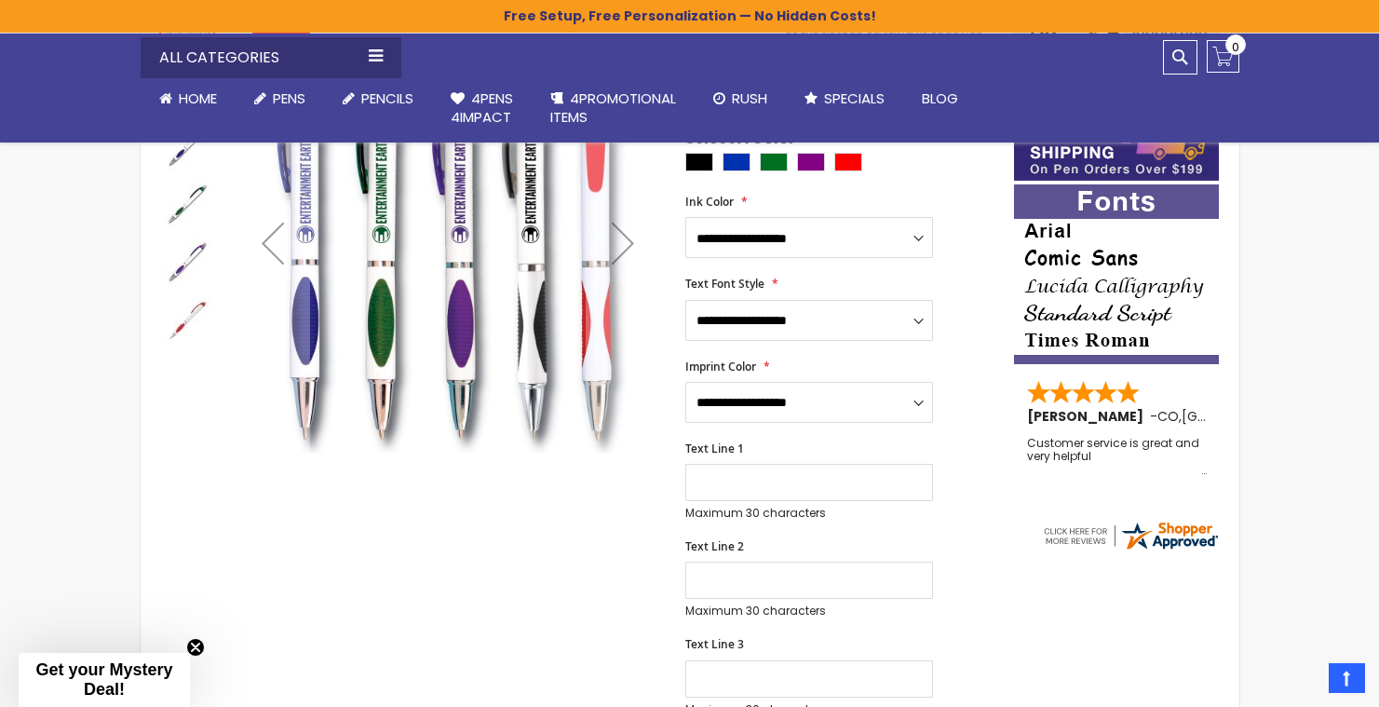
click at [173, 315] on img "Dual Spot Pen" at bounding box center [187, 320] width 56 height 56
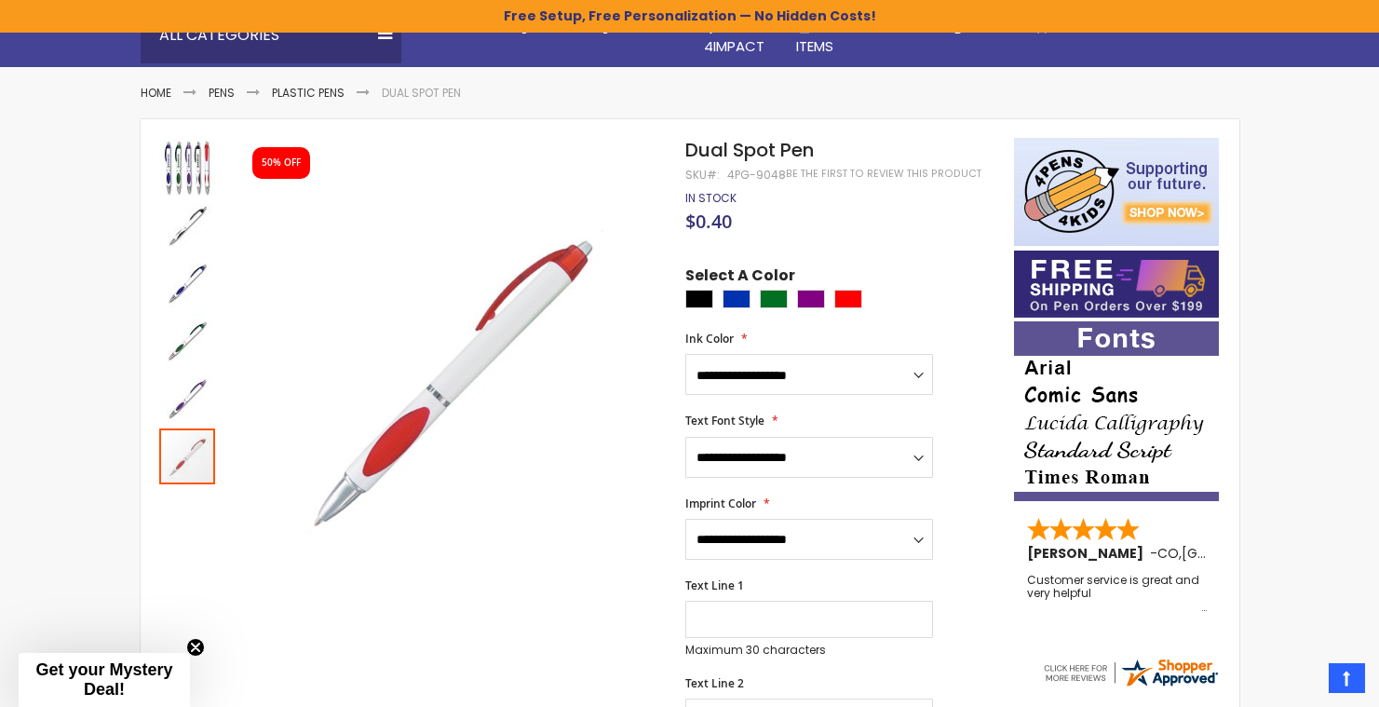
scroll to position [158, 0]
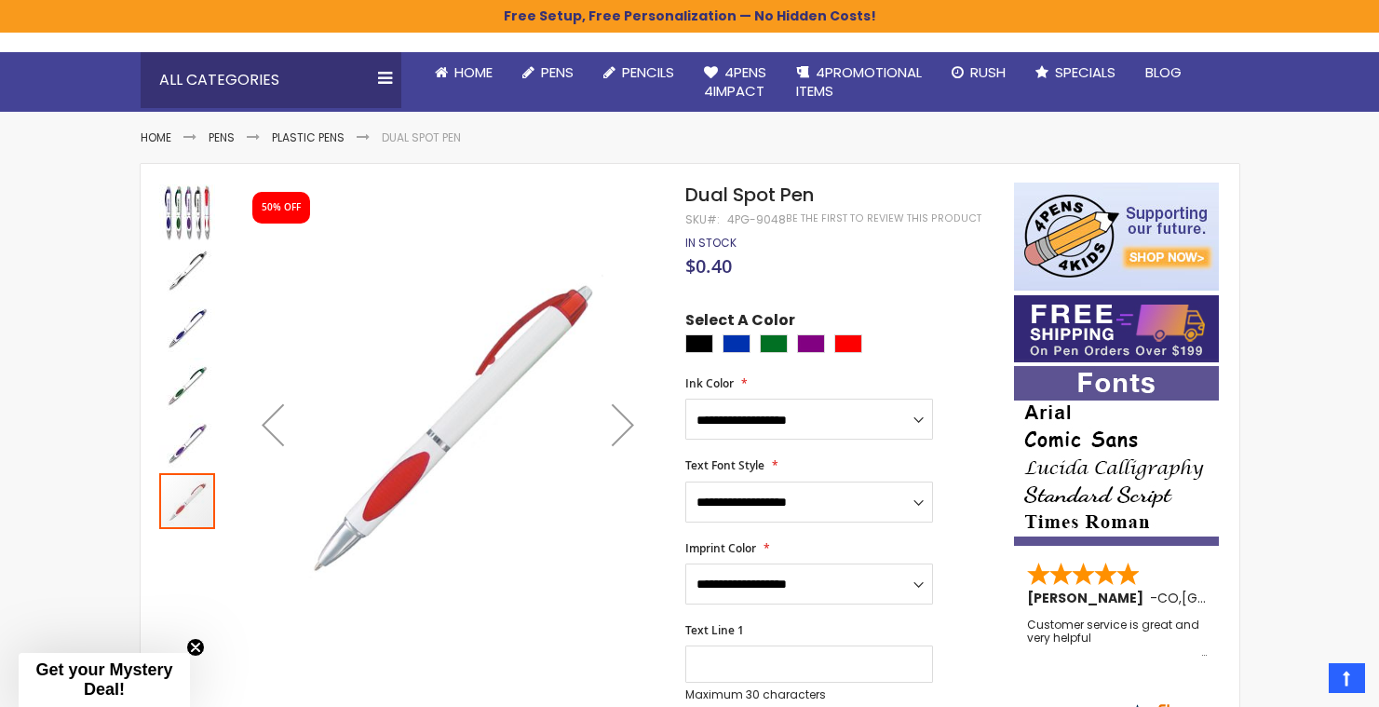
click at [182, 455] on img "Dual Spot Pen" at bounding box center [187, 443] width 56 height 56
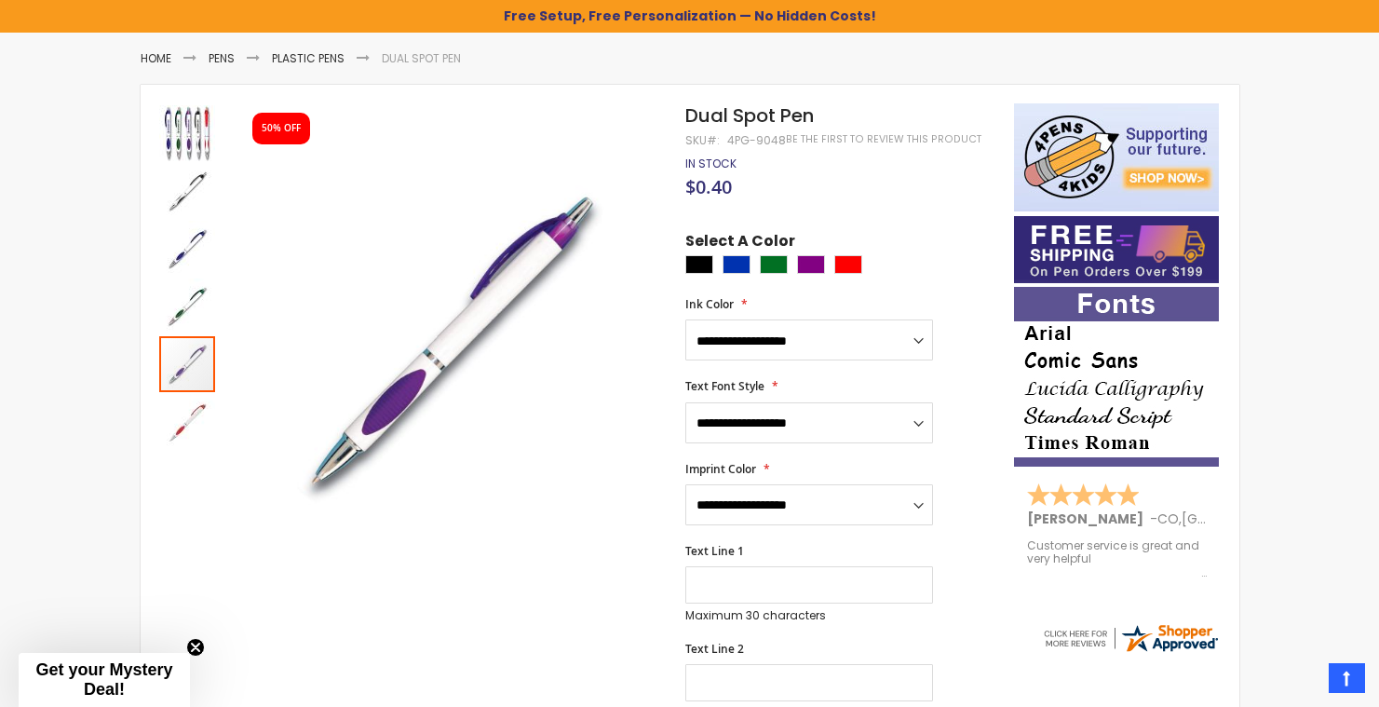
scroll to position [249, 0]
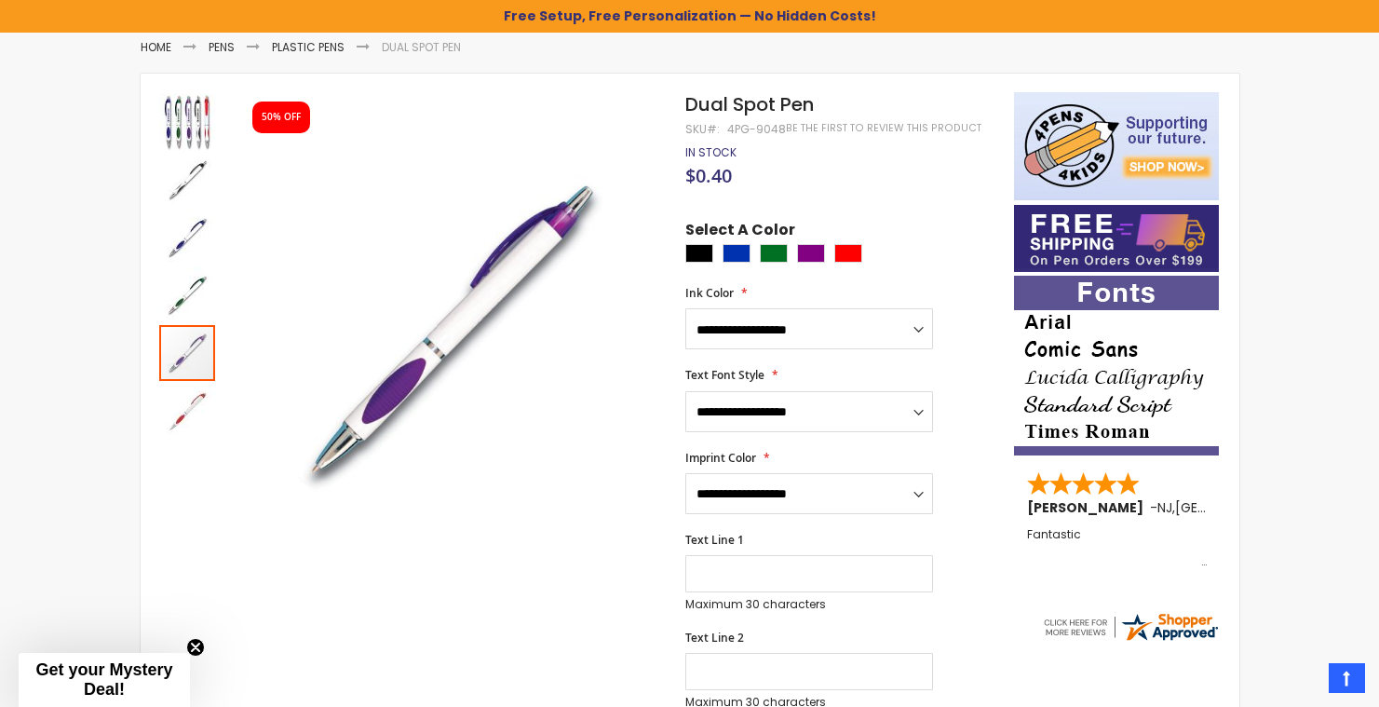
click at [198, 251] on img "Dual Spot Pen" at bounding box center [187, 238] width 56 height 56
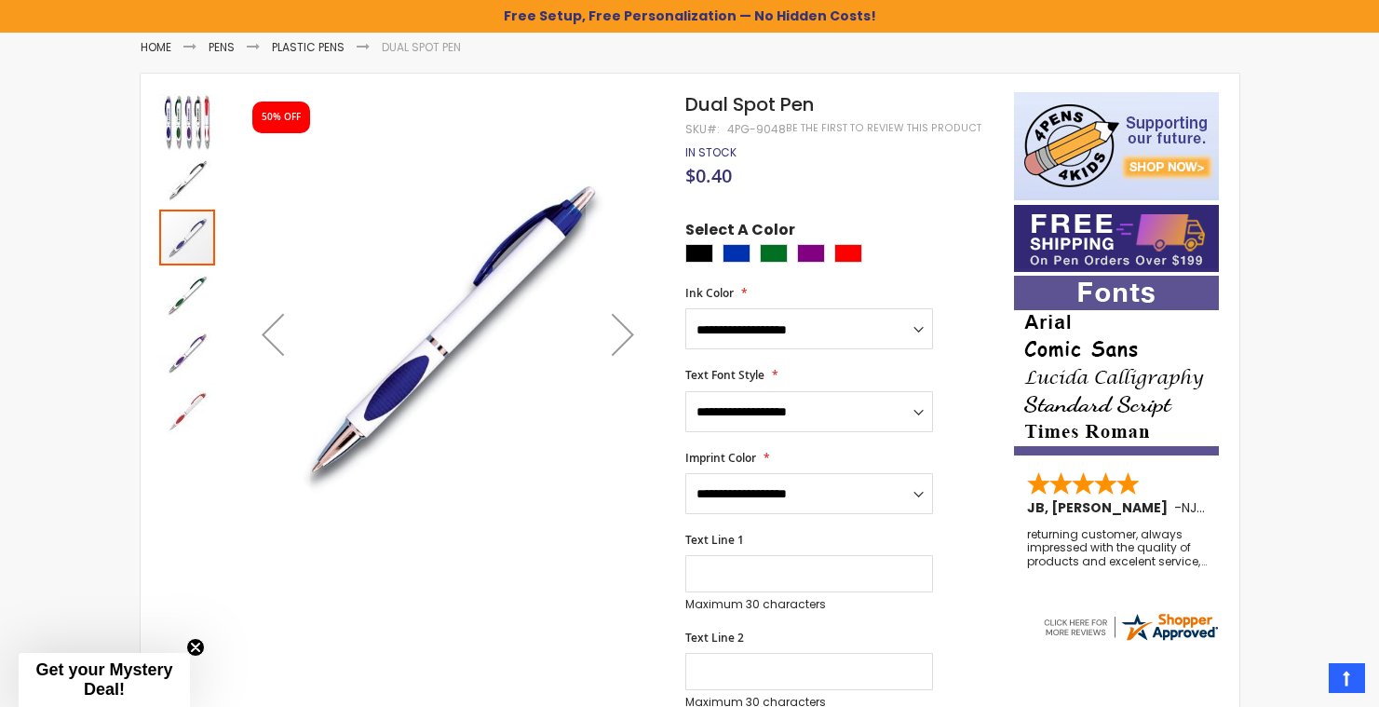
click at [186, 306] on img "Dual Spot Pen" at bounding box center [187, 295] width 56 height 56
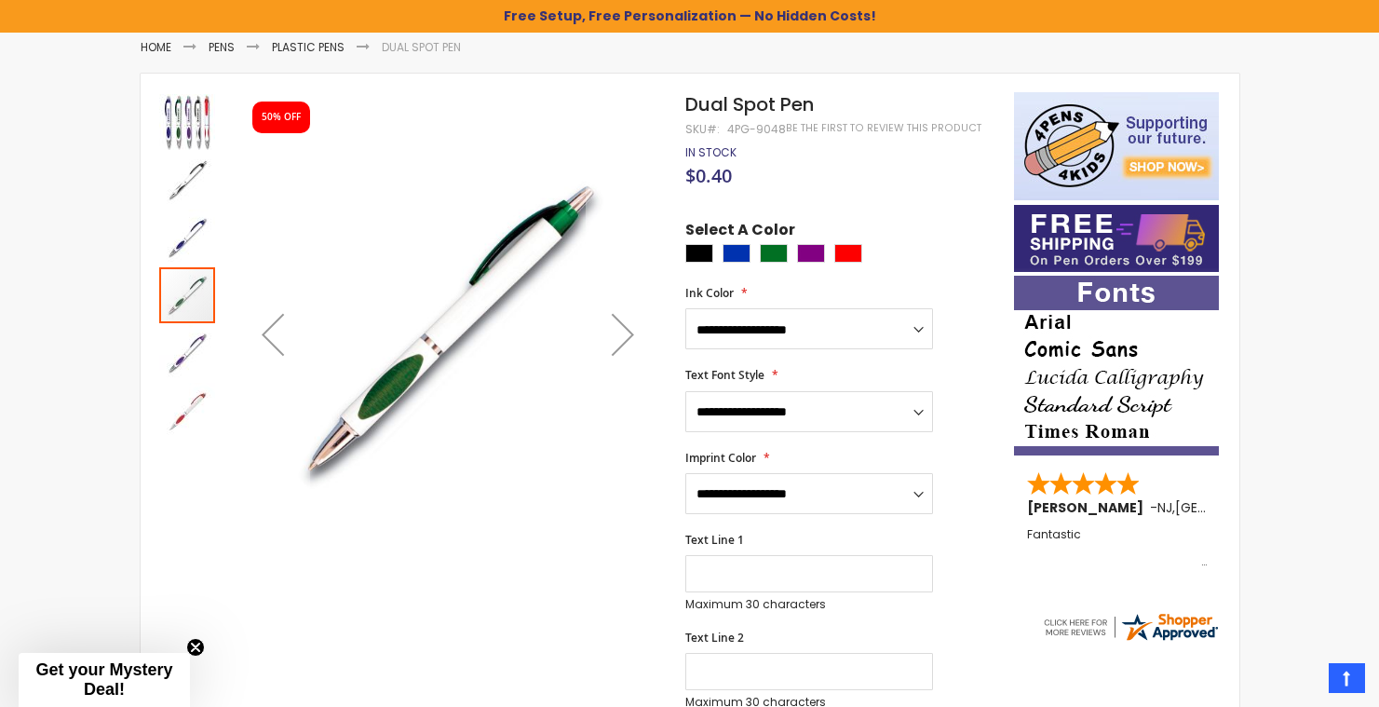
click at [204, 145] on img "Dual Spot Pen" at bounding box center [187, 122] width 56 height 56
